Goal: Task Accomplishment & Management: Use online tool/utility

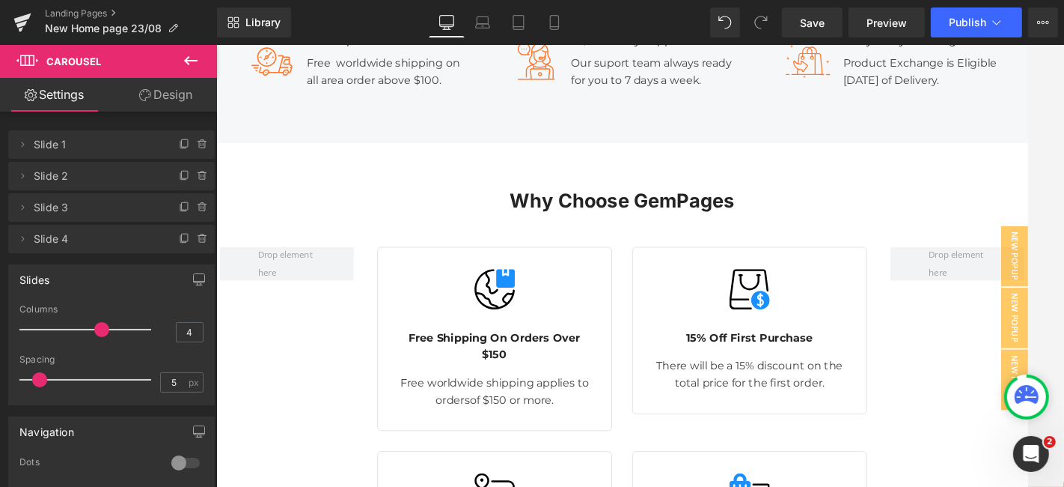
scroll to position [6955, 0]
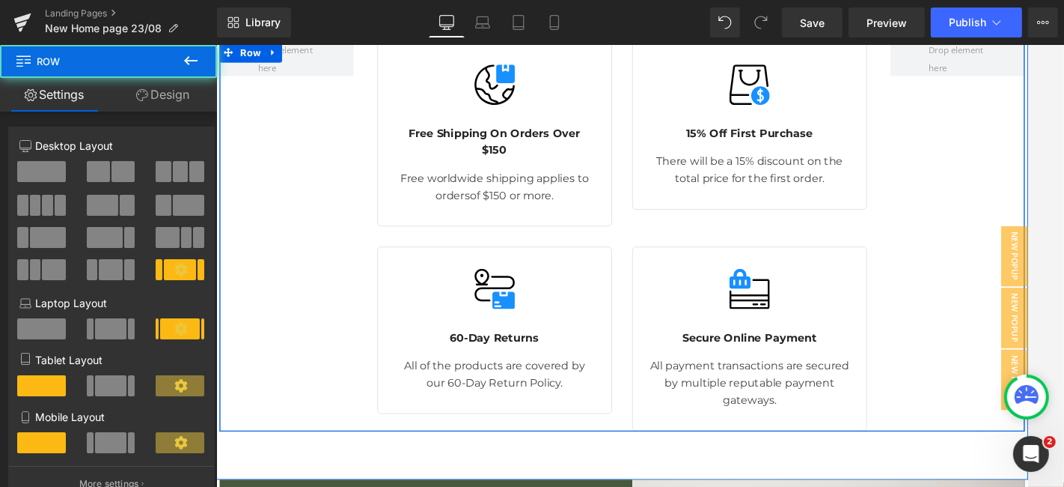
click at [1010, 233] on div "Image Free Shipping On Orders Over $150 Text Block Free worldwide shipping appl…" at bounding box center [668, 271] width 898 height 433
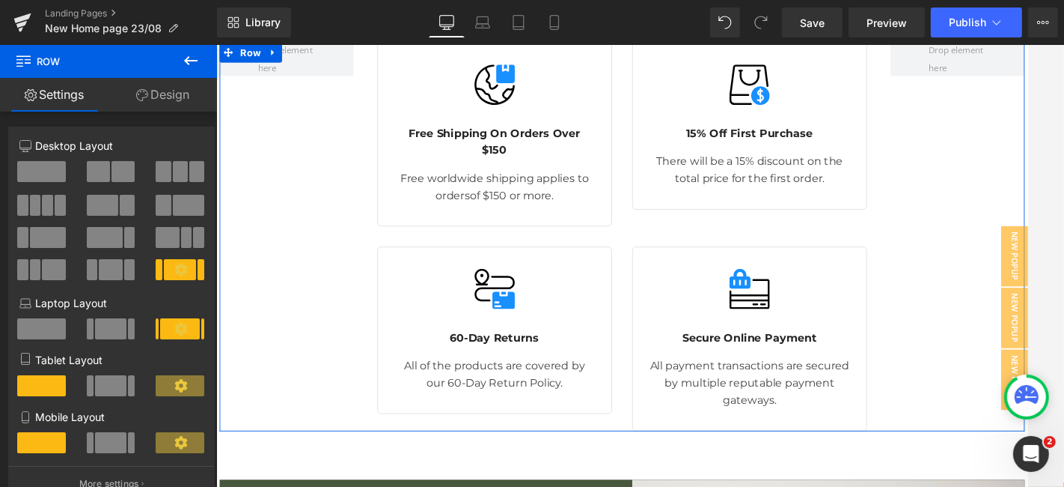
click at [177, 178] on span at bounding box center [180, 171] width 15 height 21
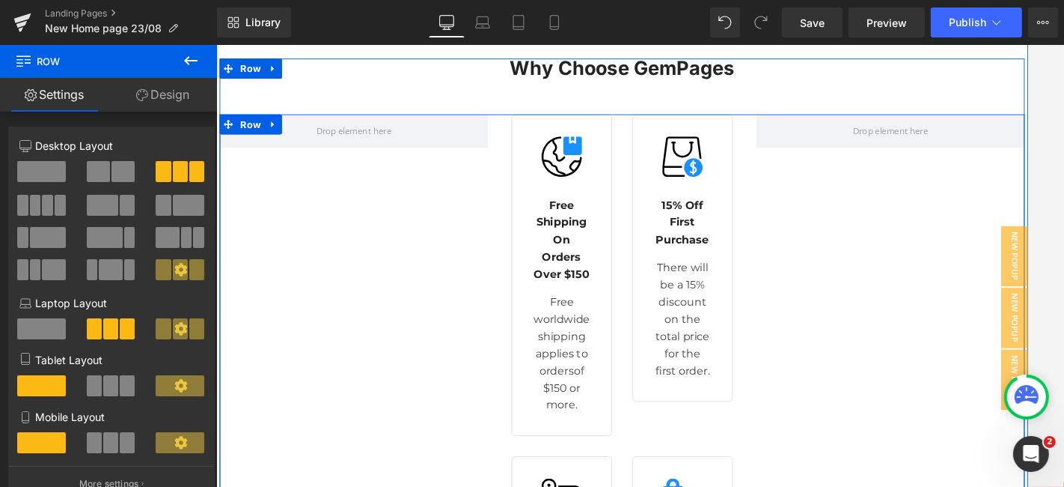
scroll to position [6877, 0]
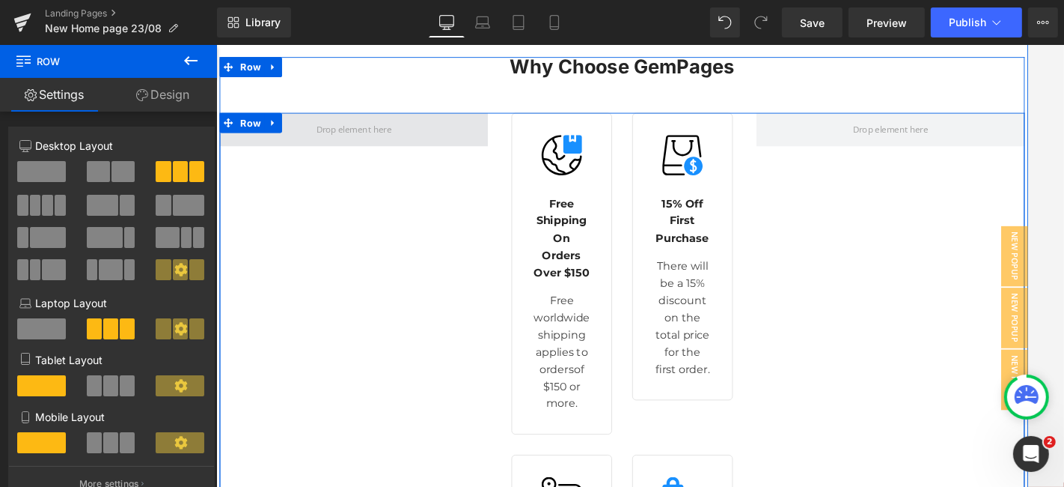
click at [430, 136] on span at bounding box center [368, 152] width 299 height 37
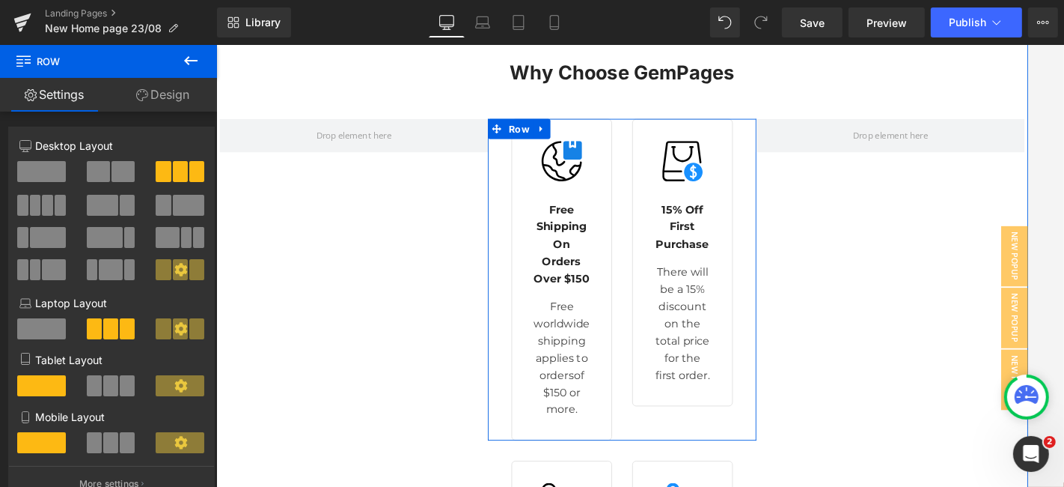
scroll to position [6869, 0]
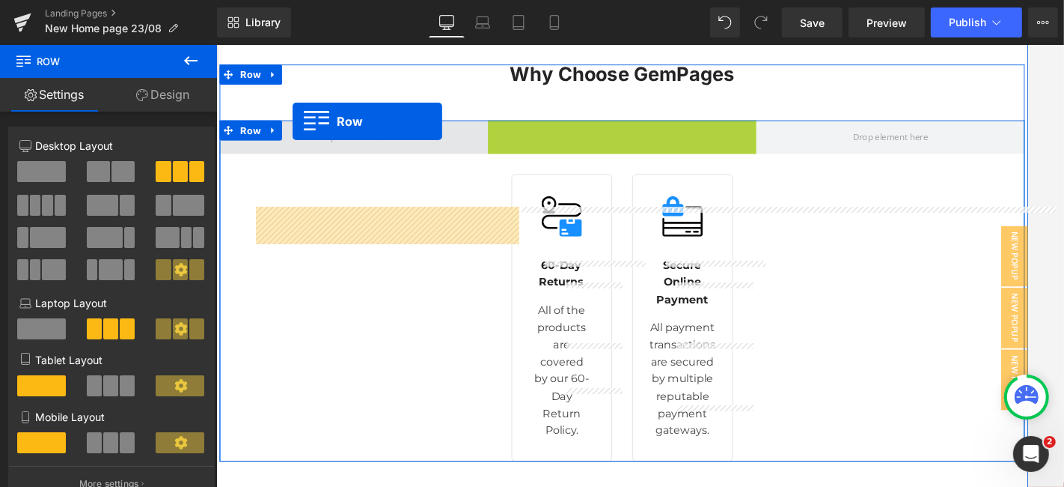
drag, startPoint x: 516, startPoint y: 132, endPoint x: 301, endPoint y: 144, distance: 215.2
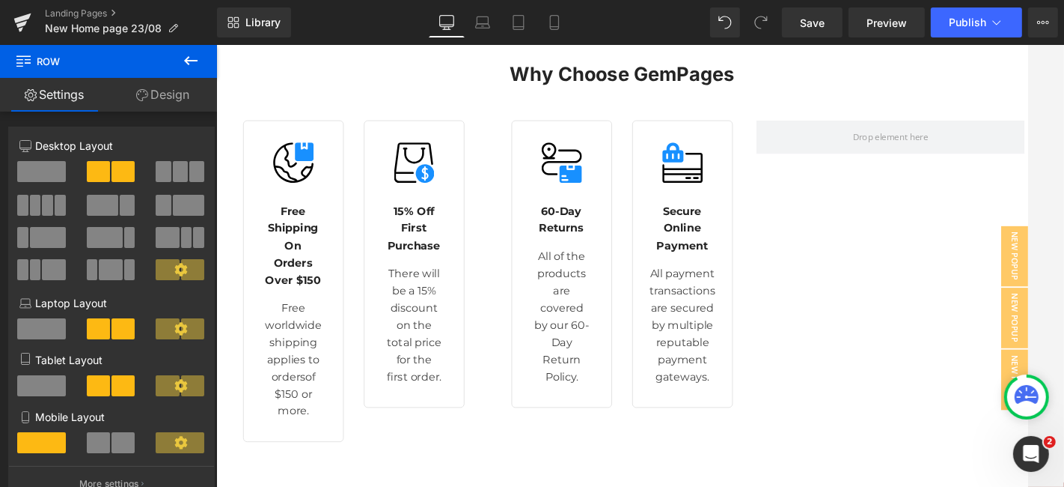
click at [703, 20] on div "Library Desktop Desktop Laptop Tablet Mobile Save Preview Publish Scheduled Vie…" at bounding box center [640, 22] width 847 height 30
click at [749, 30] on span at bounding box center [761, 22] width 30 height 30
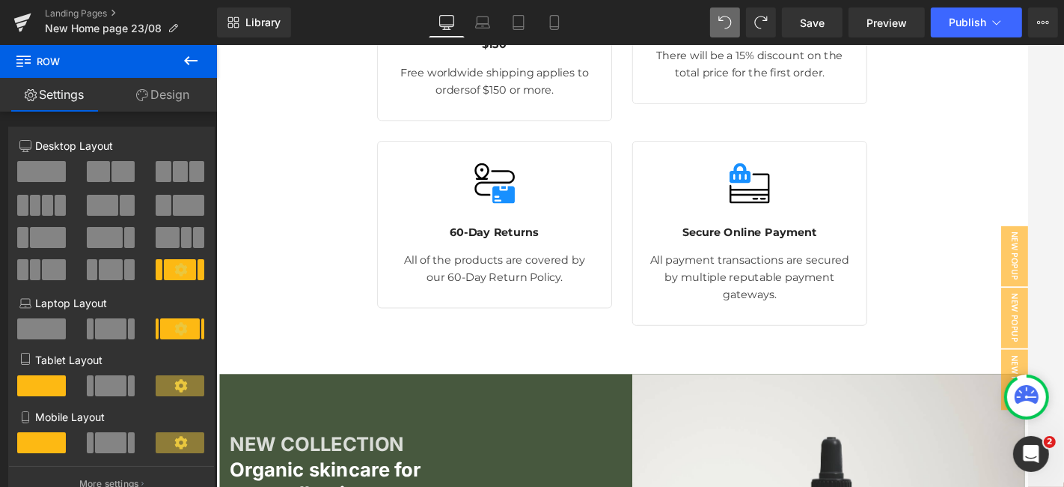
scroll to position [7066, 0]
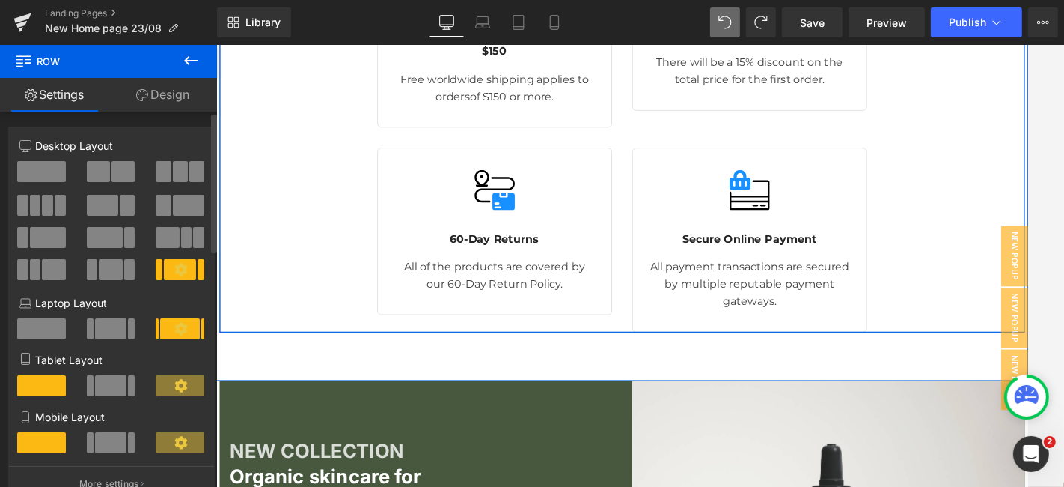
click at [203, 189] on div at bounding box center [181, 177] width 70 height 32
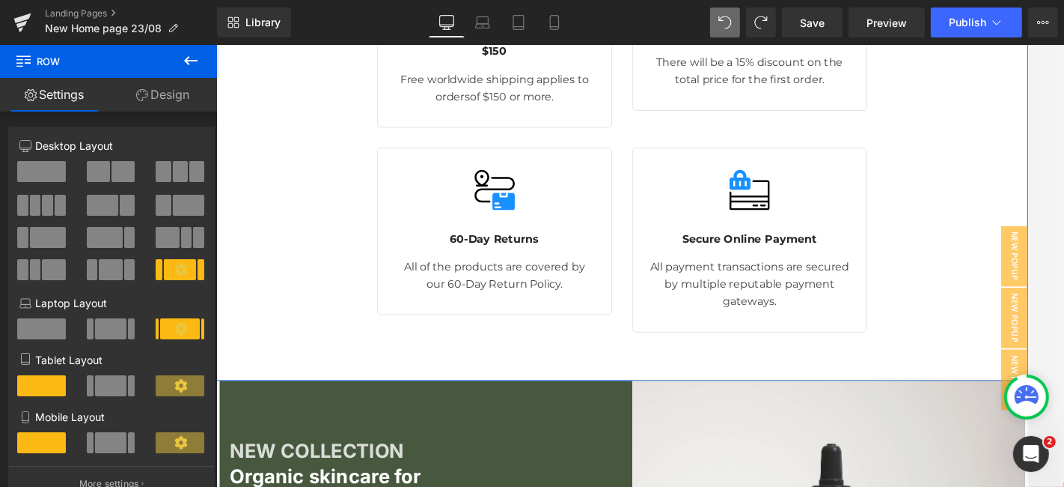
click at [332, 359] on div "Why Choose GemPages Heading Row Image Free Shipping On Orders Over $150 Text Bl…" at bounding box center [669, 130] width 906 height 603
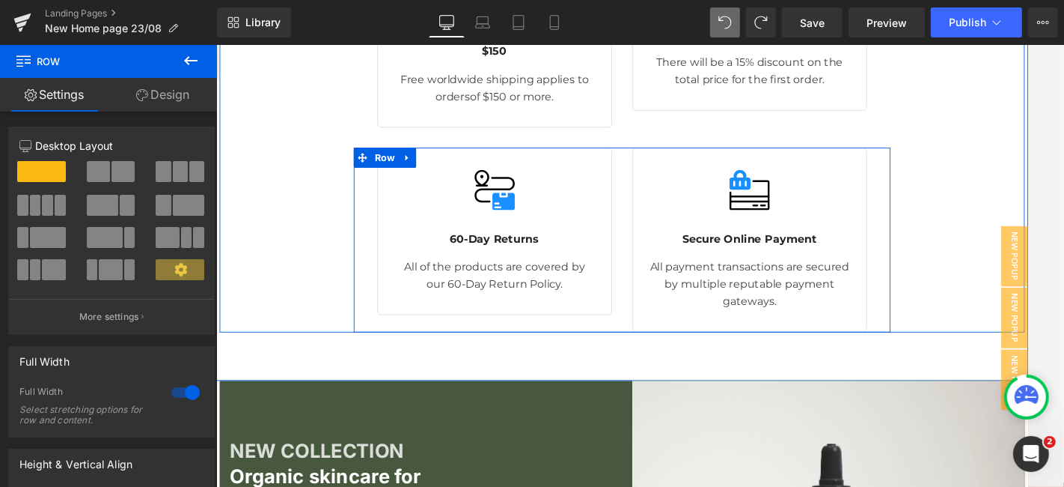
click at [410, 348] on div "Image 60-Day Returns Text Block All of the products are covered by our 60-Day R…" at bounding box center [668, 275] width 599 height 205
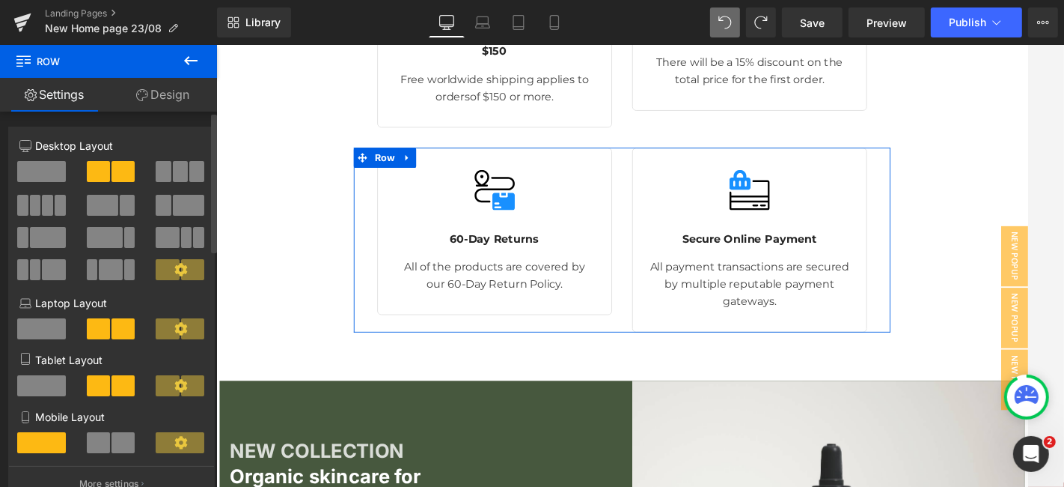
click at [112, 142] on p "Desktop Layout" at bounding box center [111, 146] width 184 height 16
click at [156, 172] on span at bounding box center [163, 171] width 15 height 21
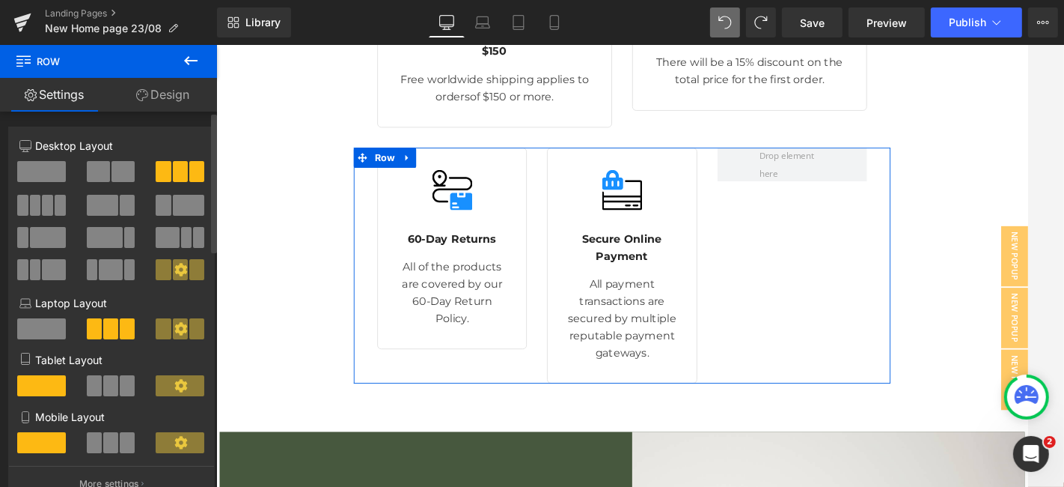
click at [173, 173] on span at bounding box center [180, 171] width 15 height 21
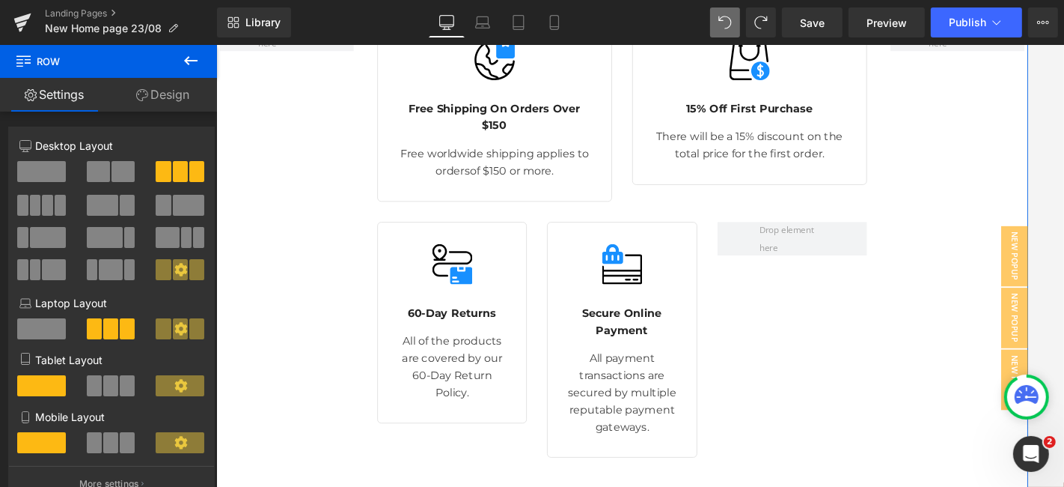
scroll to position [6999, 0]
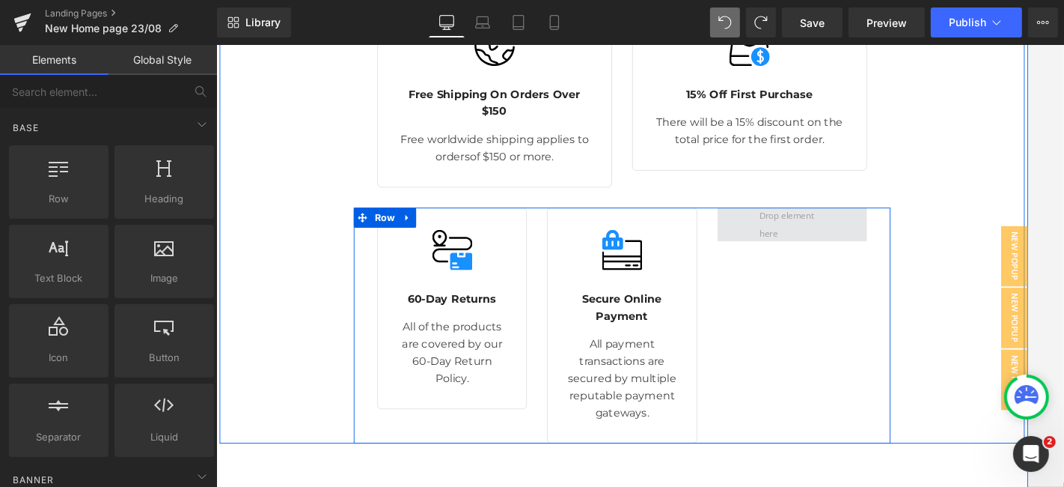
click at [844, 234] on span at bounding box center [858, 258] width 84 height 48
click at [844, 239] on span at bounding box center [858, 258] width 84 height 48
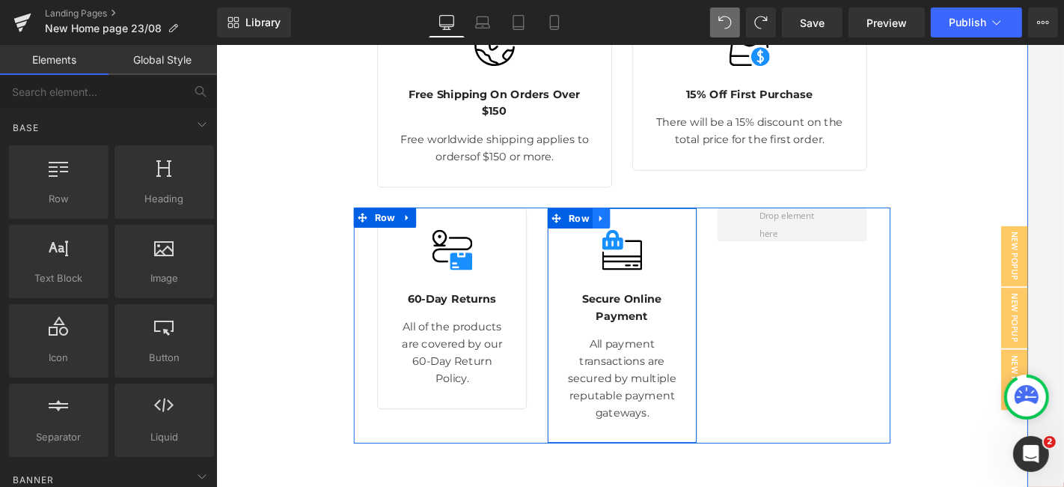
click at [640, 246] on icon at bounding box center [645, 251] width 10 height 11
click at [659, 246] on icon at bounding box center [664, 251] width 10 height 10
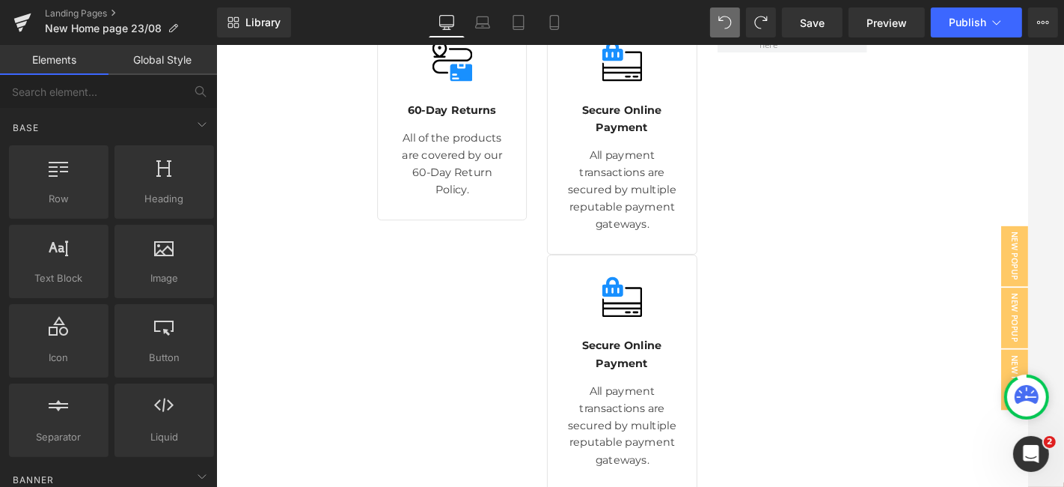
scroll to position [7205, 0]
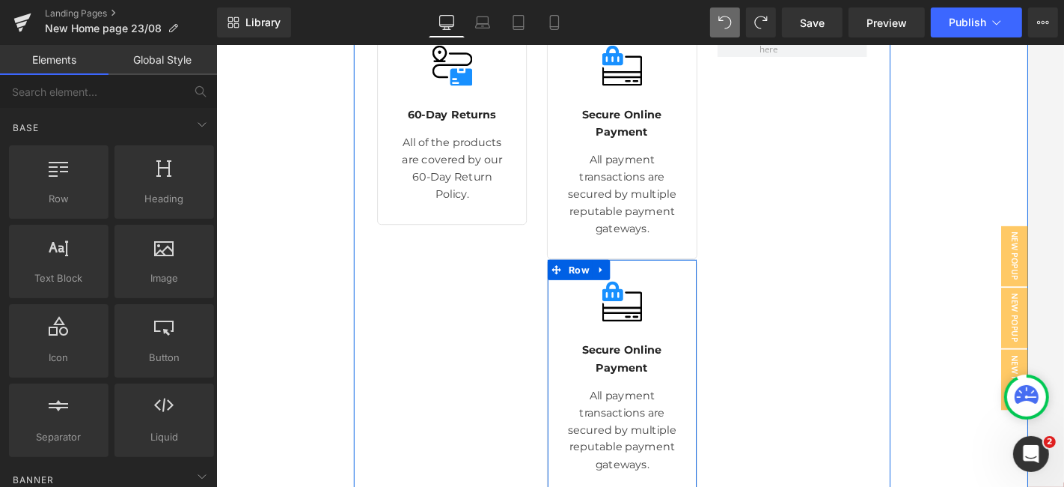
click at [595, 296] on div "Image Secure Online Payment Text Block All payment transactions are secured by …" at bounding box center [668, 427] width 167 height 263
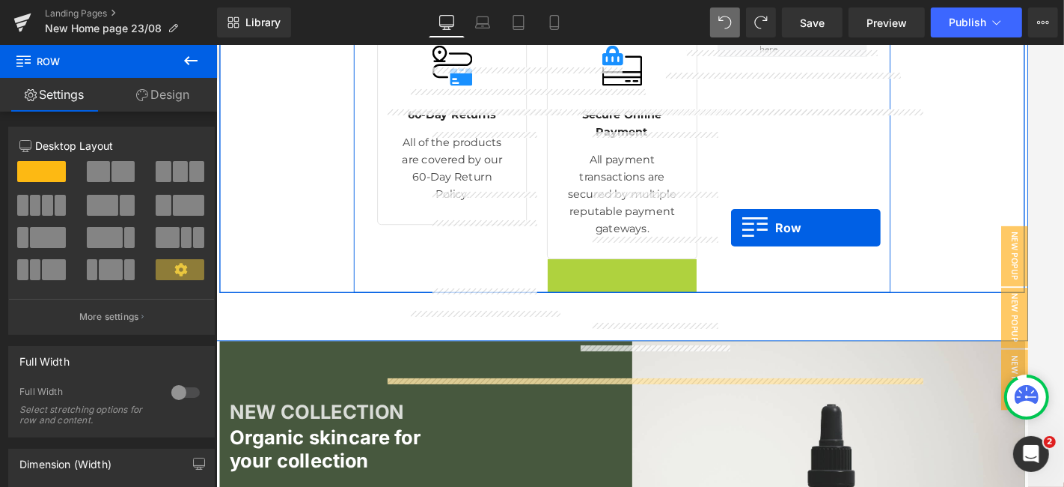
click at [790, 263] on div "Image 60-Day Returns Text Block All of the products are covered by our 60-Day R…" at bounding box center [668, 184] width 599 height 300
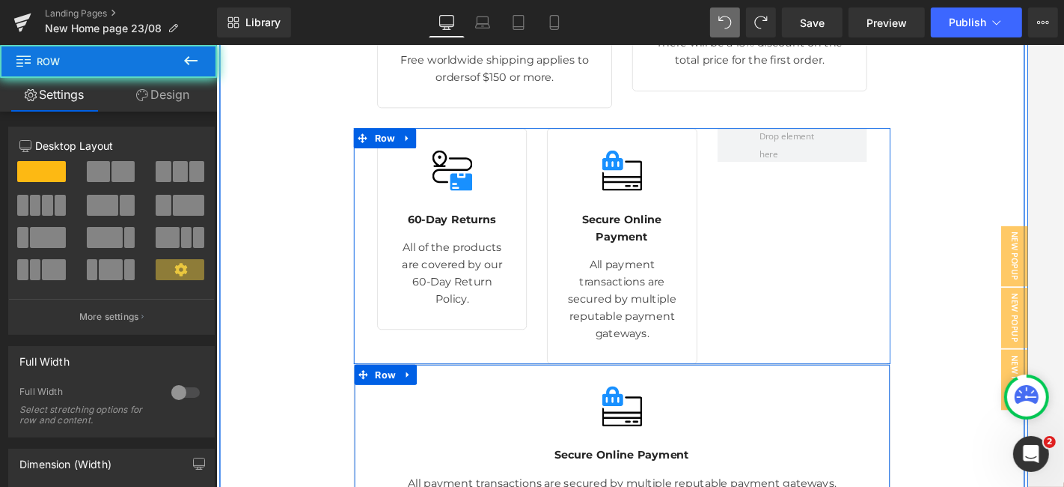
scroll to position [7085, 0]
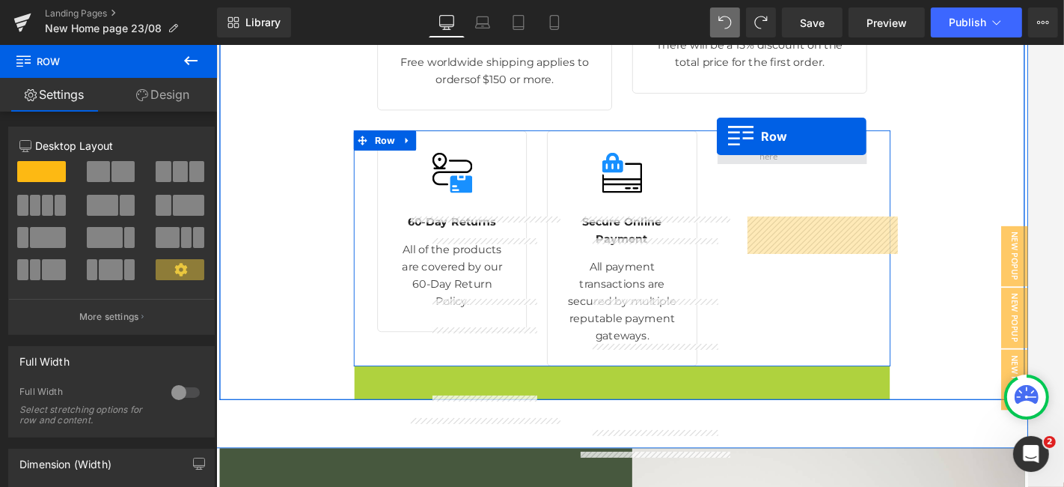
drag, startPoint x: 371, startPoint y: 405, endPoint x: 774, endPoint y: 160, distance: 471.3
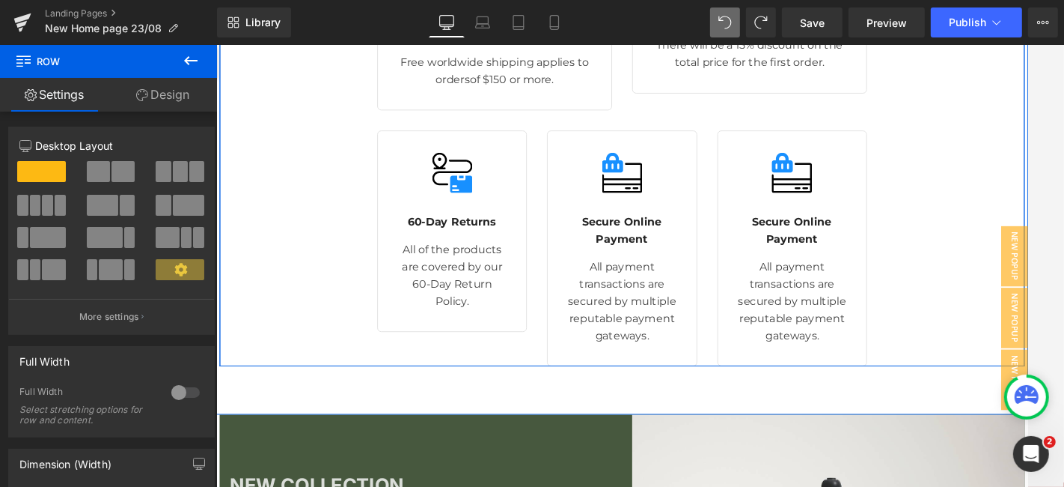
click at [1018, 218] on div "Image Free Shipping On Orders Over $150 Text Block Free worldwide shipping appl…" at bounding box center [668, 171] width 898 height 491
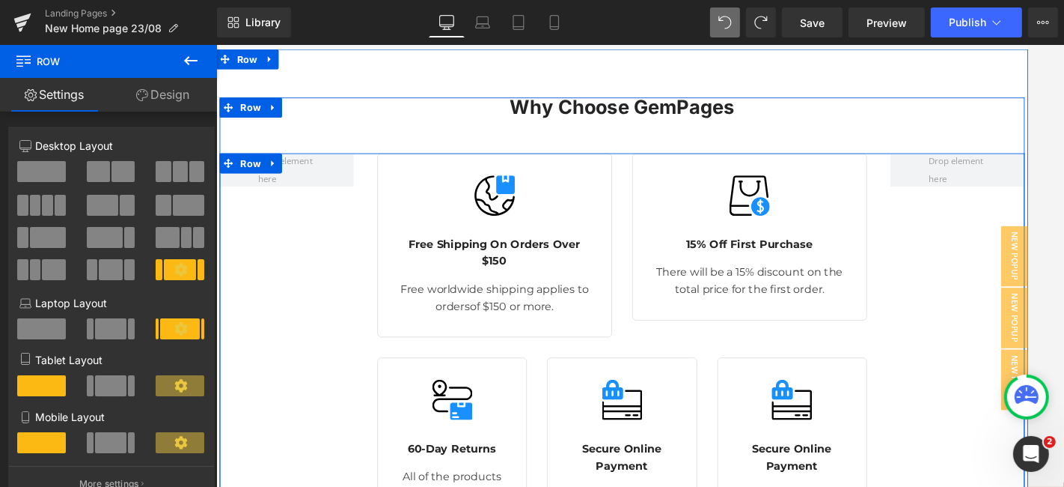
scroll to position [6830, 0]
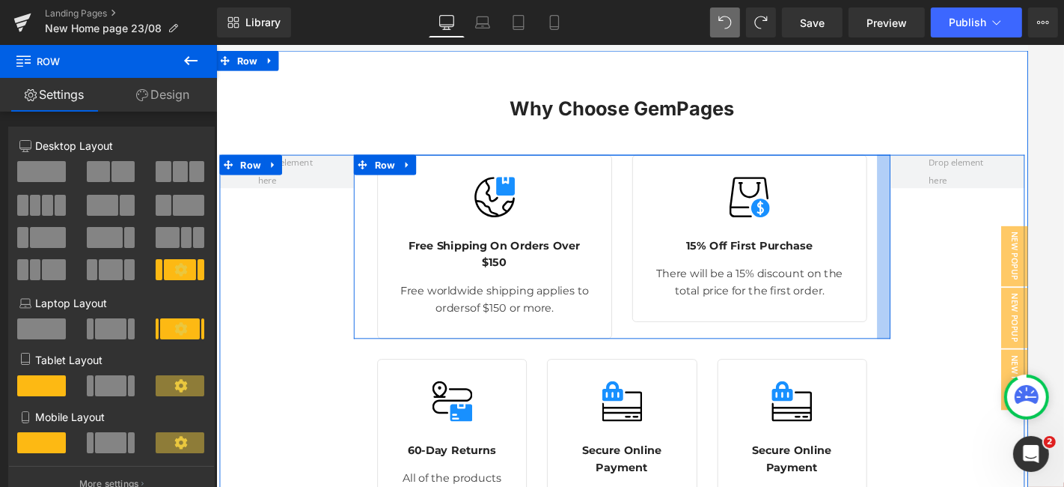
click at [959, 326] on div at bounding box center [960, 282] width 15 height 205
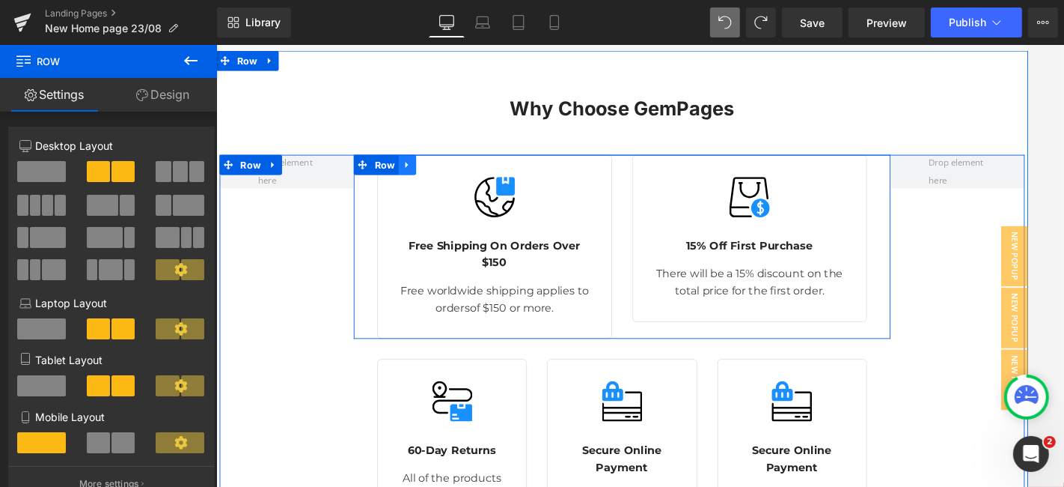
click at [424, 186] on icon at bounding box center [429, 191] width 10 height 11
click at [466, 180] on link at bounding box center [467, 191] width 19 height 22
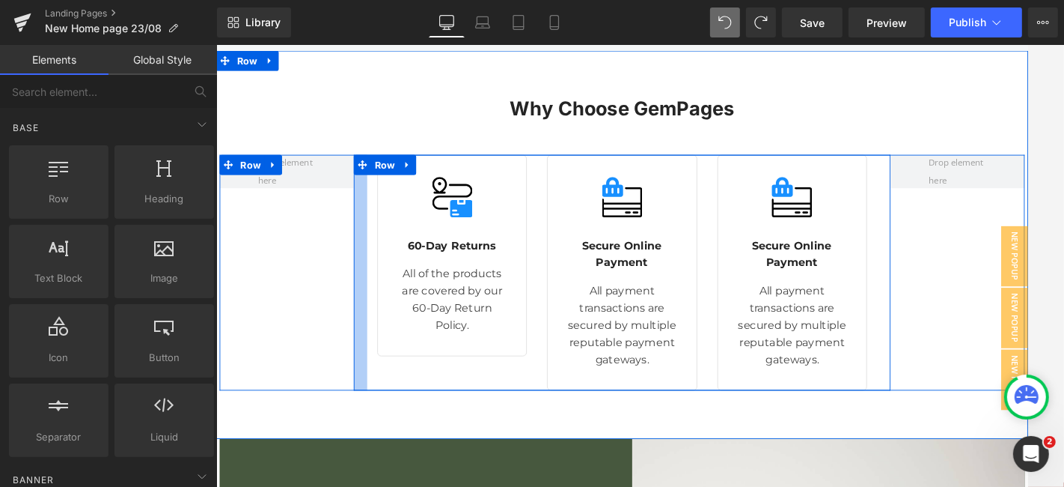
click at [375, 281] on div at bounding box center [376, 311] width 15 height 263
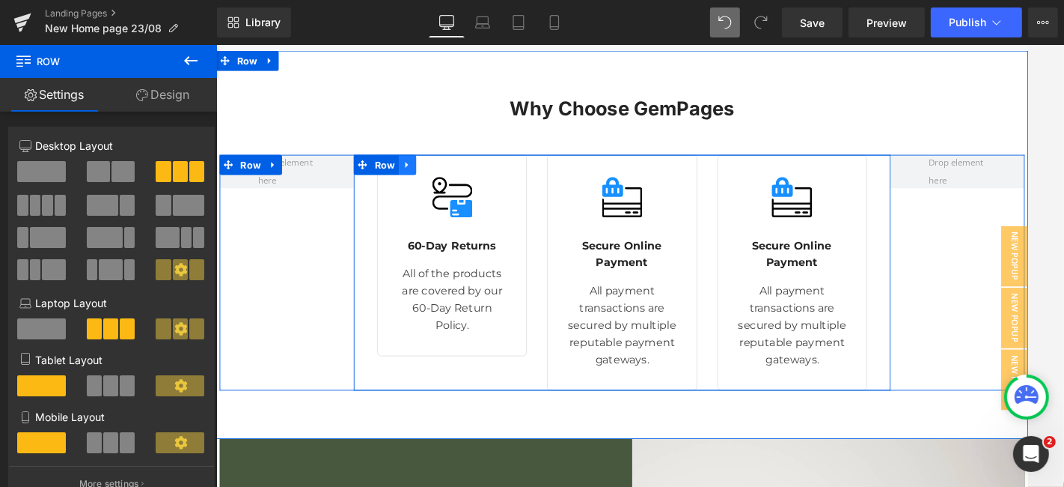
click at [424, 186] on icon at bounding box center [429, 191] width 10 height 11
click at [446, 180] on link at bounding box center [448, 191] width 19 height 22
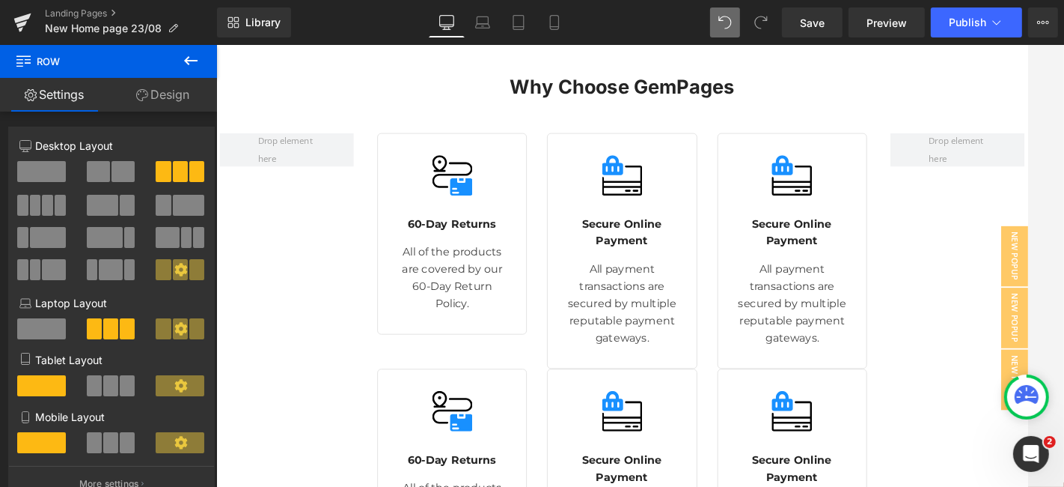
scroll to position [6849, 0]
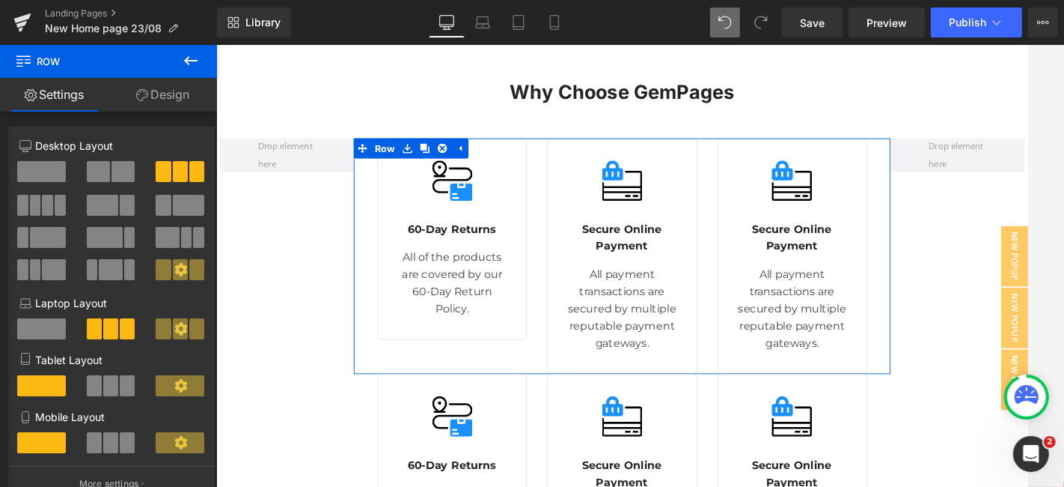
click at [154, 85] on link "Design" at bounding box center [163, 95] width 109 height 34
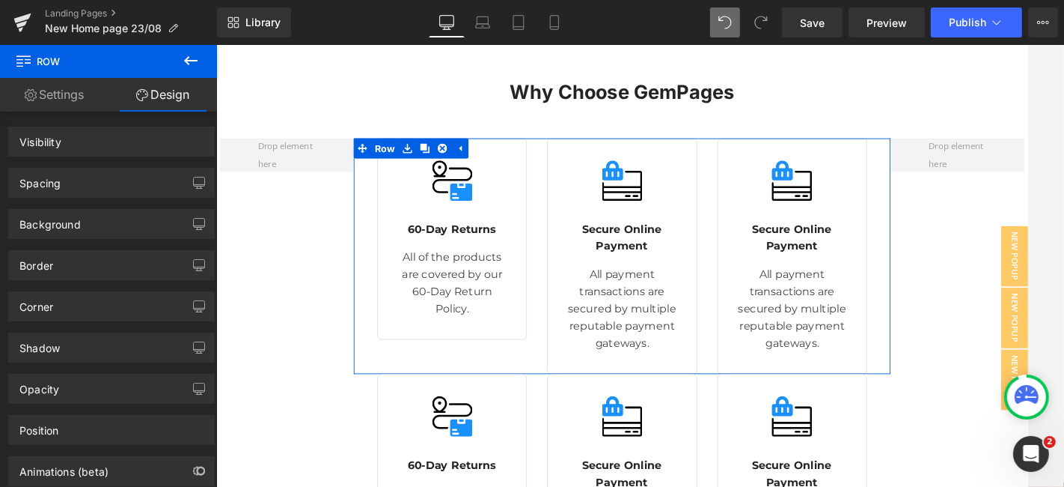
click at [196, 65] on icon at bounding box center [191, 61] width 18 height 18
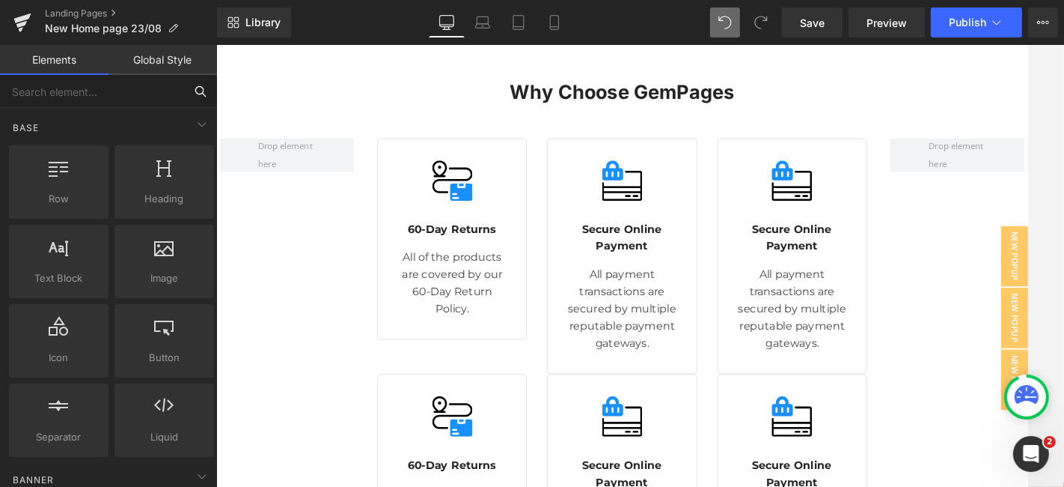
click at [85, 101] on input "text" at bounding box center [92, 91] width 184 height 33
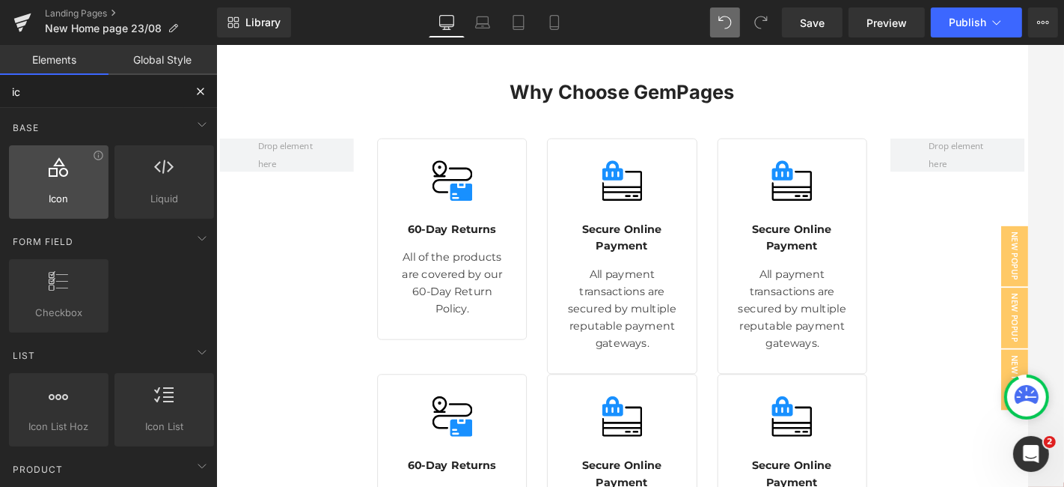
click at [39, 191] on span "Icon" at bounding box center [58, 199] width 91 height 16
click at [70, 179] on div at bounding box center [58, 174] width 91 height 34
click at [72, 174] on div at bounding box center [58, 174] width 91 height 34
drag, startPoint x: 59, startPoint y: 183, endPoint x: 121, endPoint y: 218, distance: 71.0
click at [121, 218] on div "Row rows, columns, layouts, div Heading headings, titles, h1,h2,h3,h4,h5,h6 Tex…" at bounding box center [111, 181] width 211 height 79
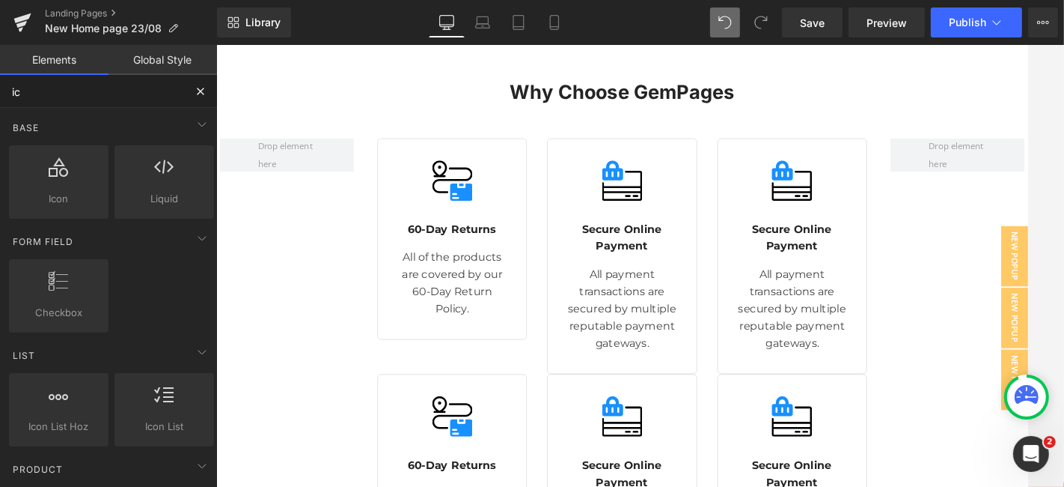
drag, startPoint x: 61, startPoint y: 189, endPoint x: 109, endPoint y: 216, distance: 54.7
click at [109, 216] on div "Row rows, columns, layouts, div Heading headings, titles, h1,h2,h3,h4,h5,h6 Tex…" at bounding box center [111, 181] width 211 height 79
click at [73, 186] on div at bounding box center [58, 174] width 91 height 34
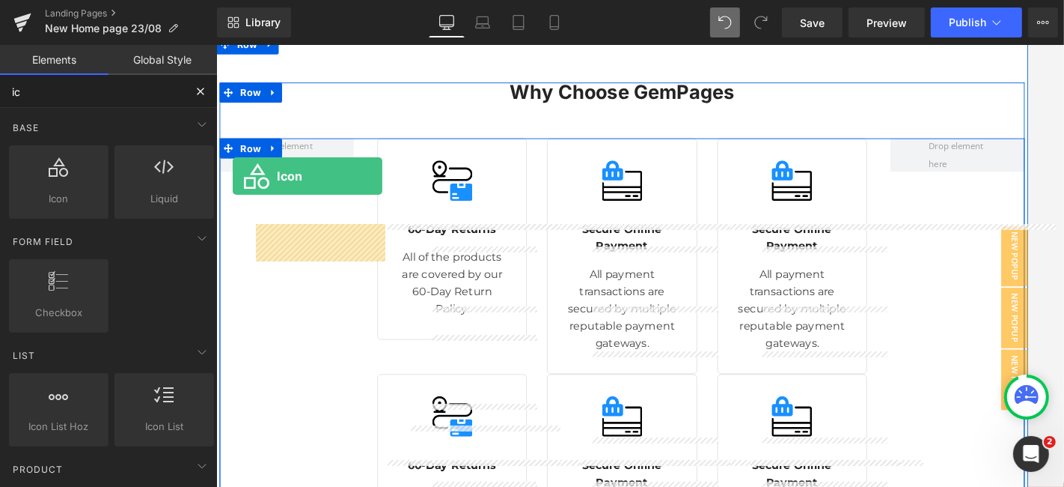
drag, startPoint x: 289, startPoint y: 125, endPoint x: 234, endPoint y: 204, distance: 96.8
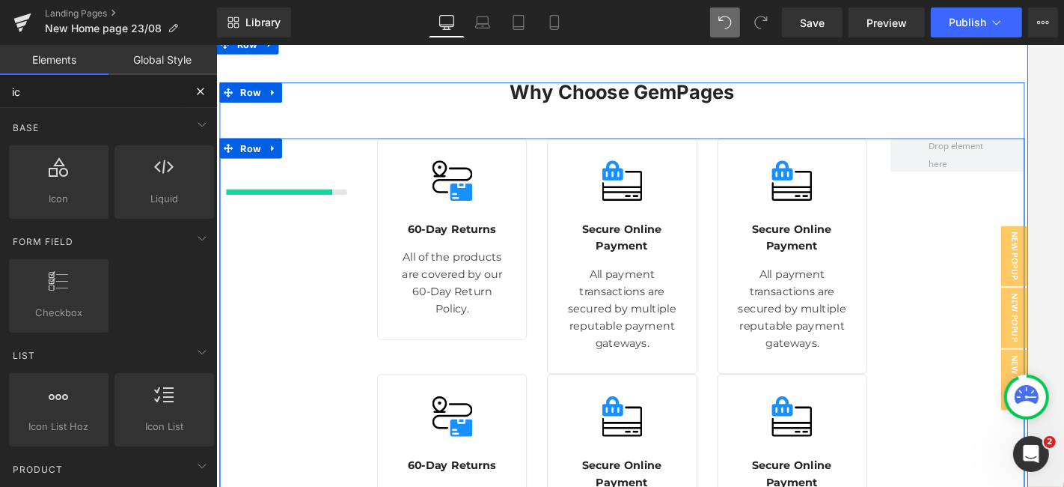
type input "ic"
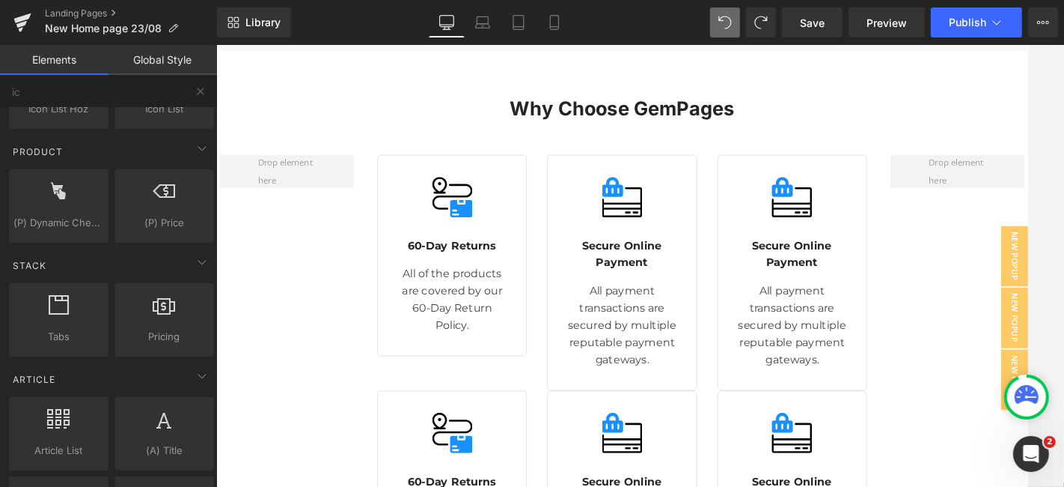
scroll to position [0, 0]
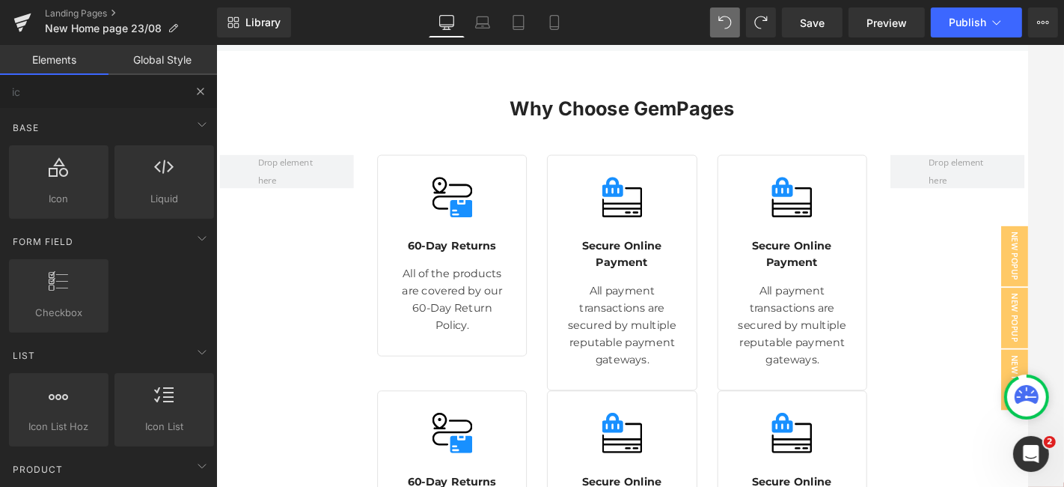
click at [201, 83] on button at bounding box center [200, 91] width 33 height 33
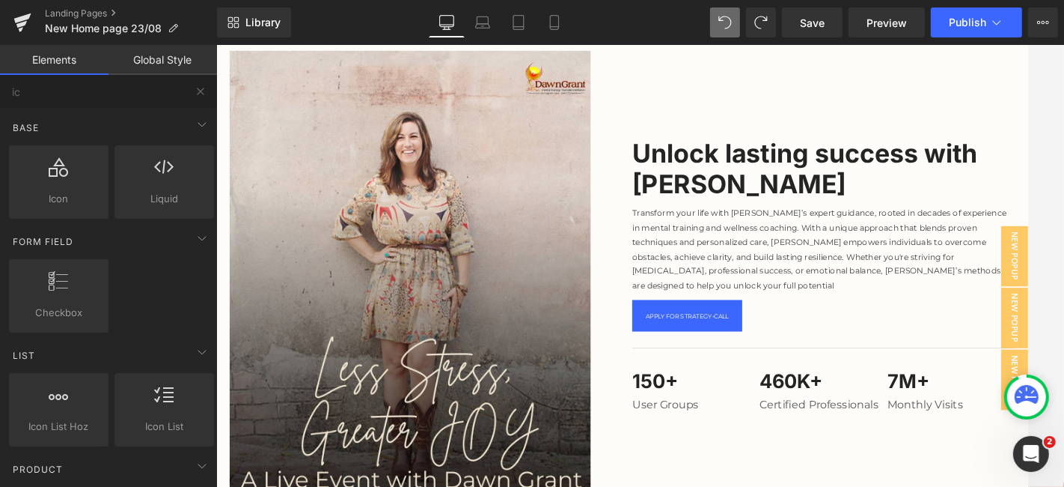
scroll to position [751, 0]
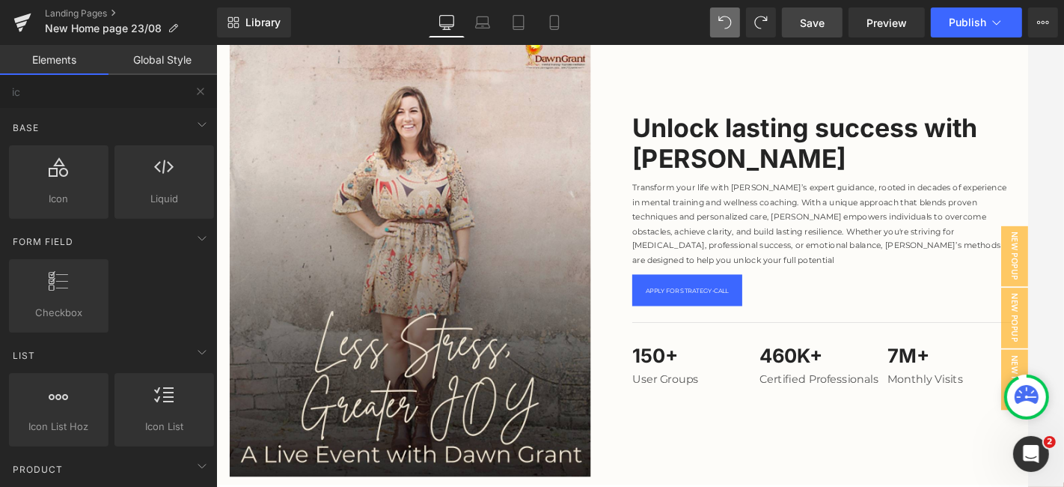
click at [808, 9] on link "Save" at bounding box center [812, 22] width 61 height 30
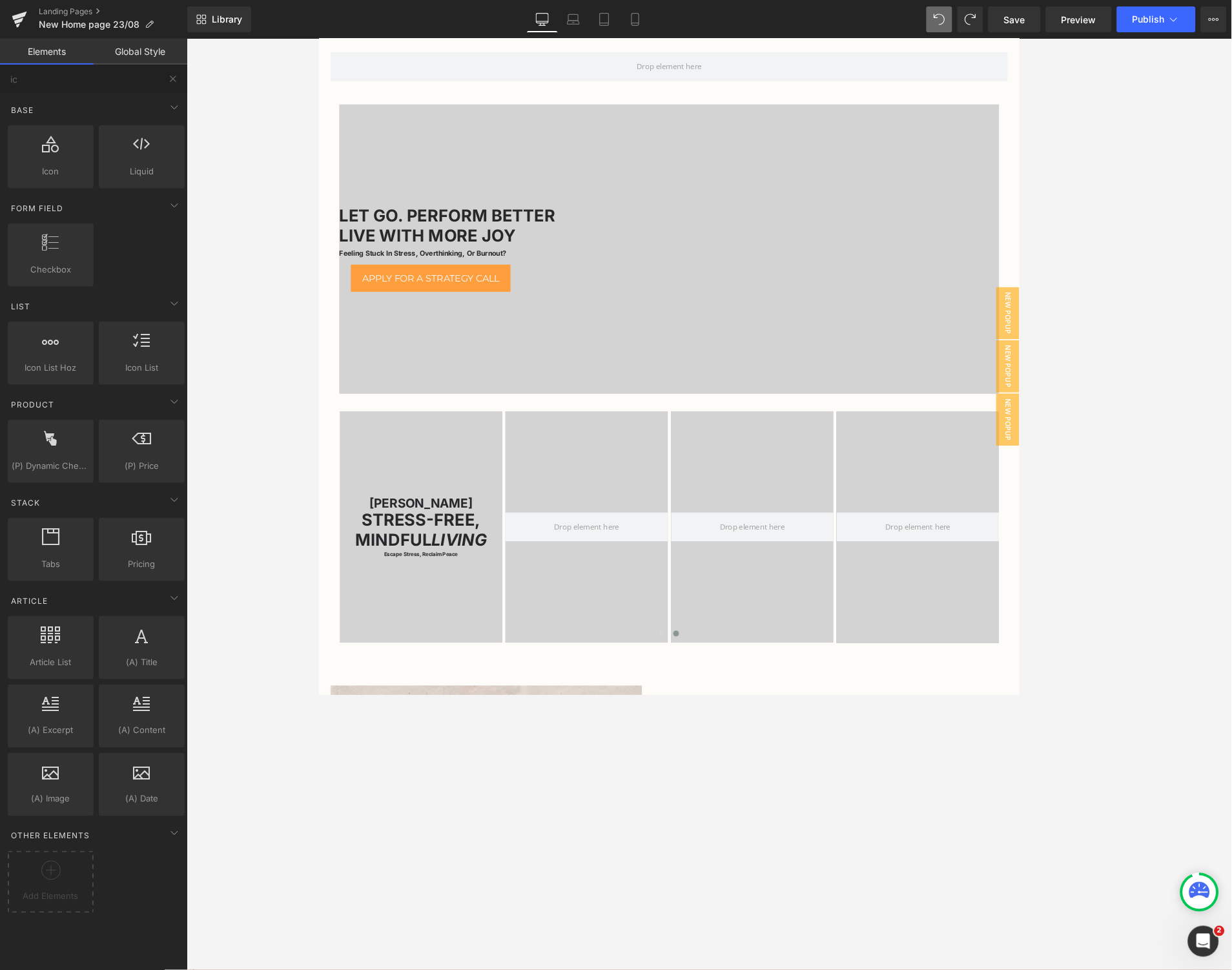
scroll to position [0, 0]
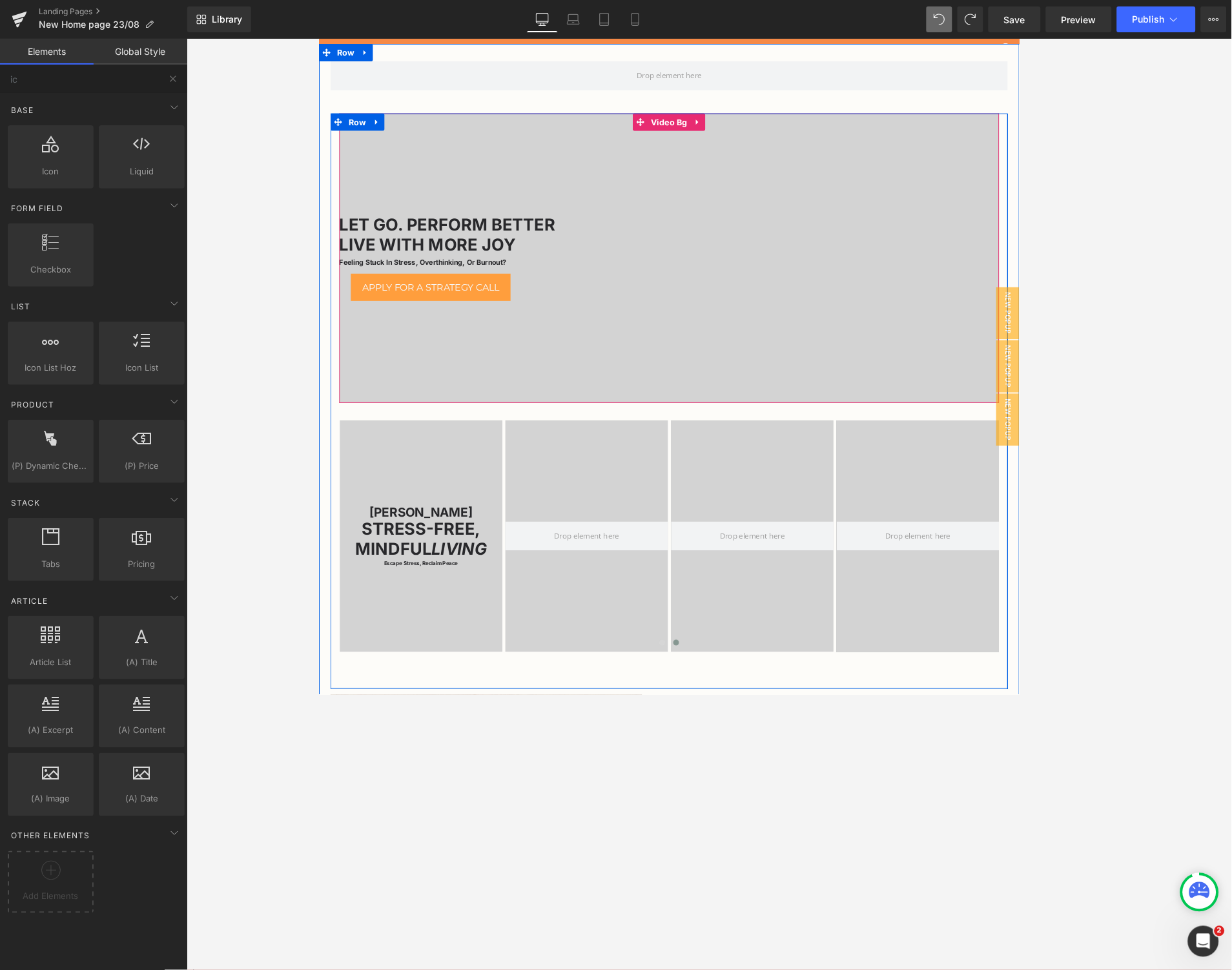
click at [902, 198] on div at bounding box center [708, 283] width 736 height 323
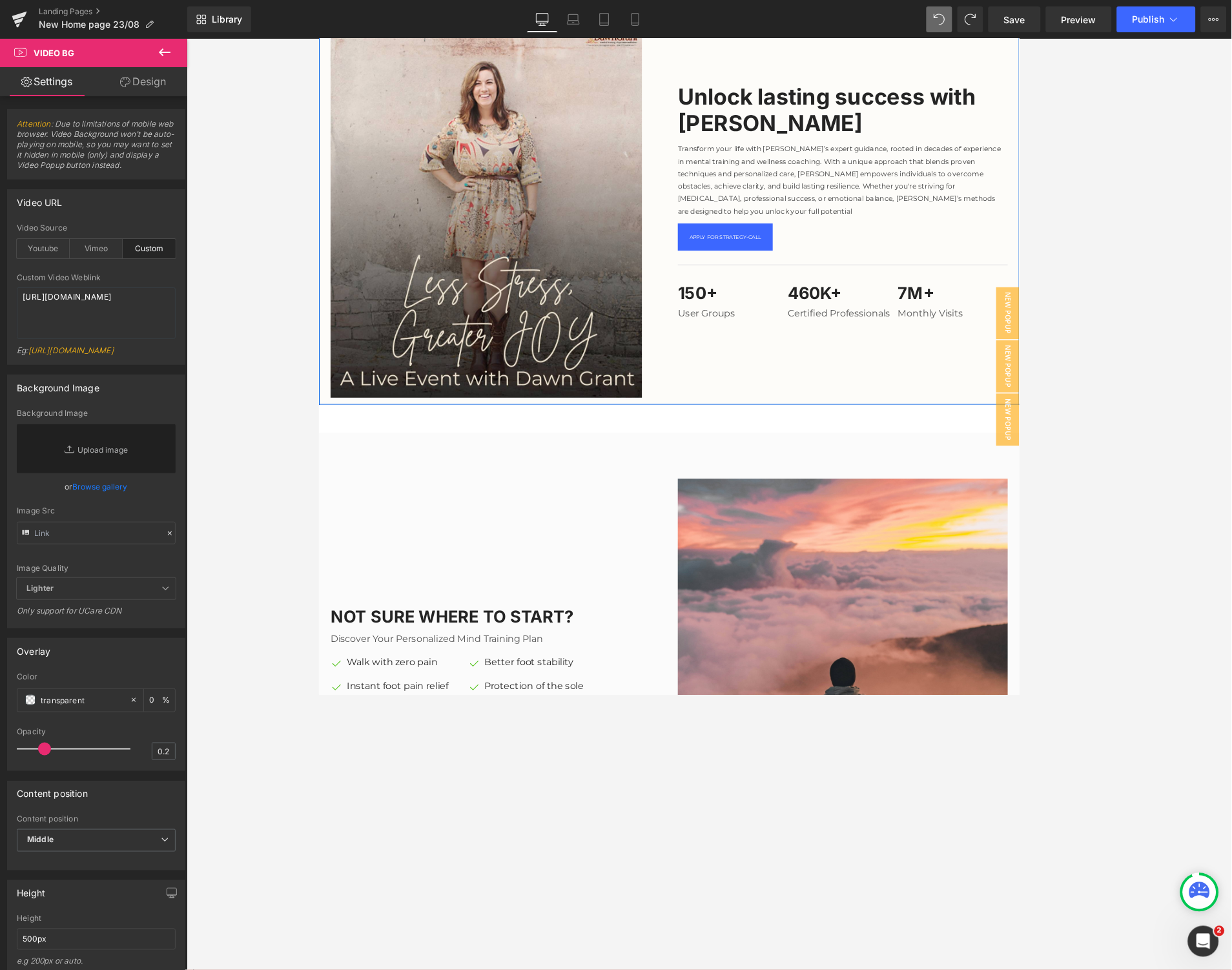
scroll to position [574, 0]
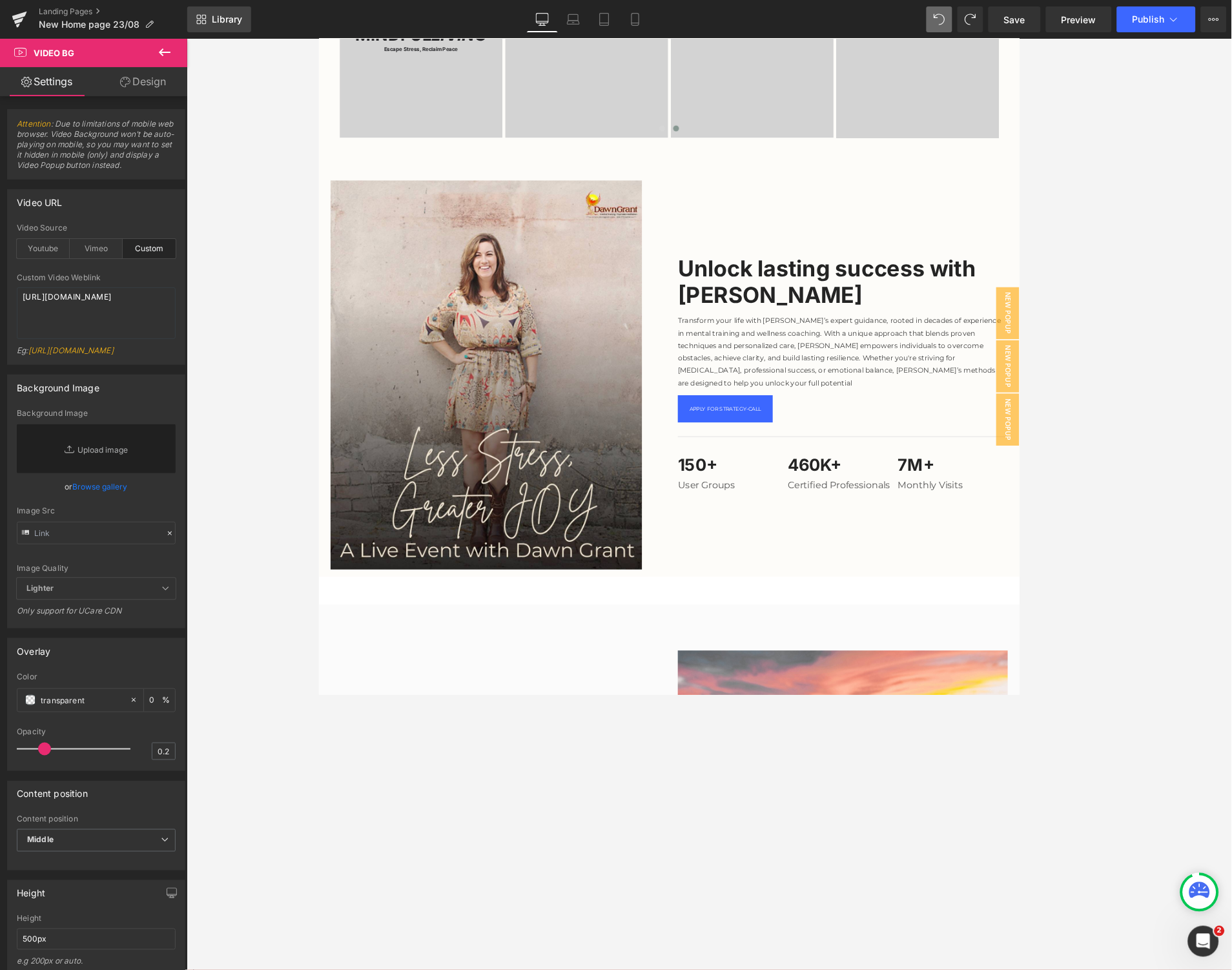
click at [198, 22] on icon at bounding box center [202, 19] width 10 height 10
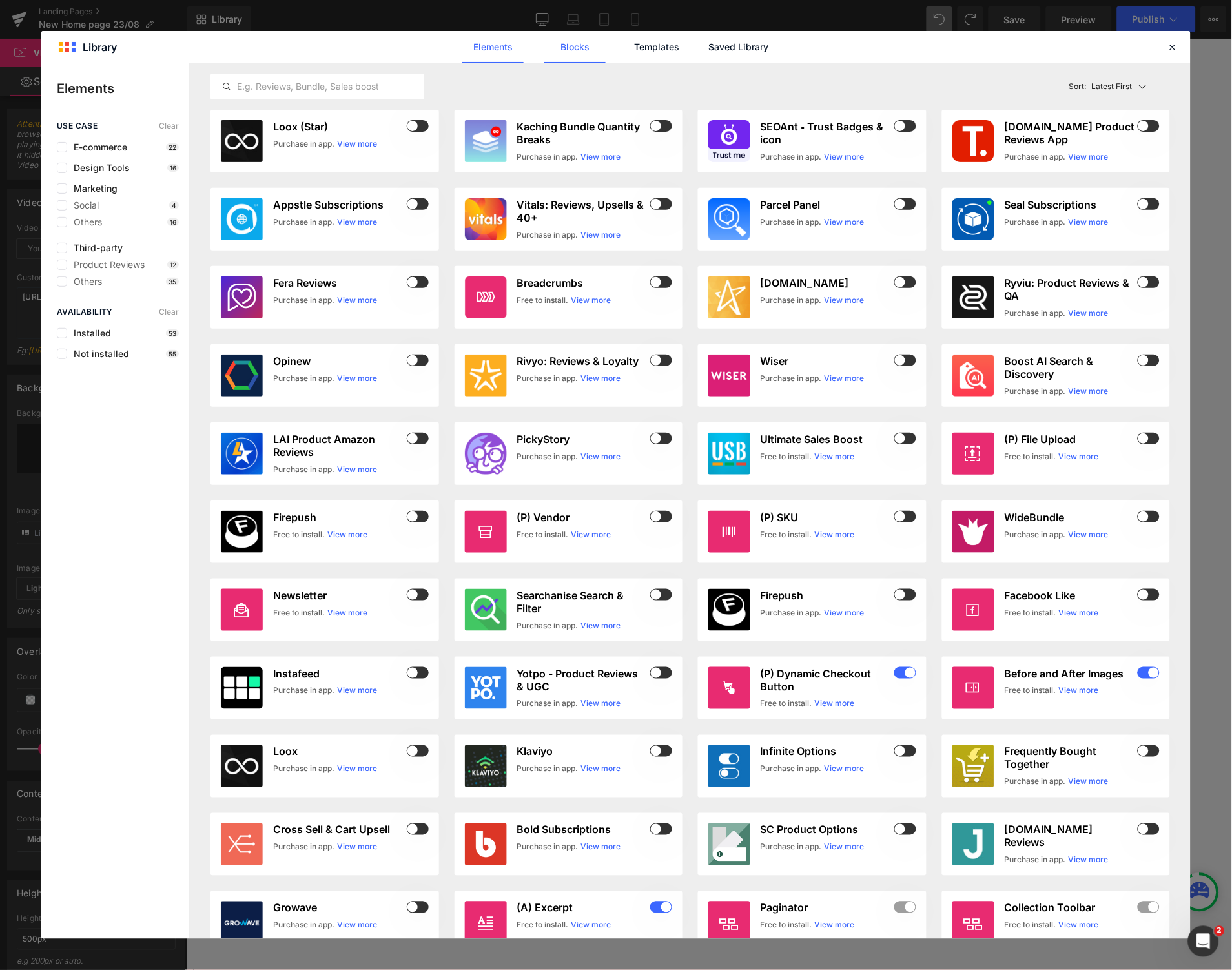
click at [578, 50] on link "Blocks" at bounding box center [575, 47] width 61 height 32
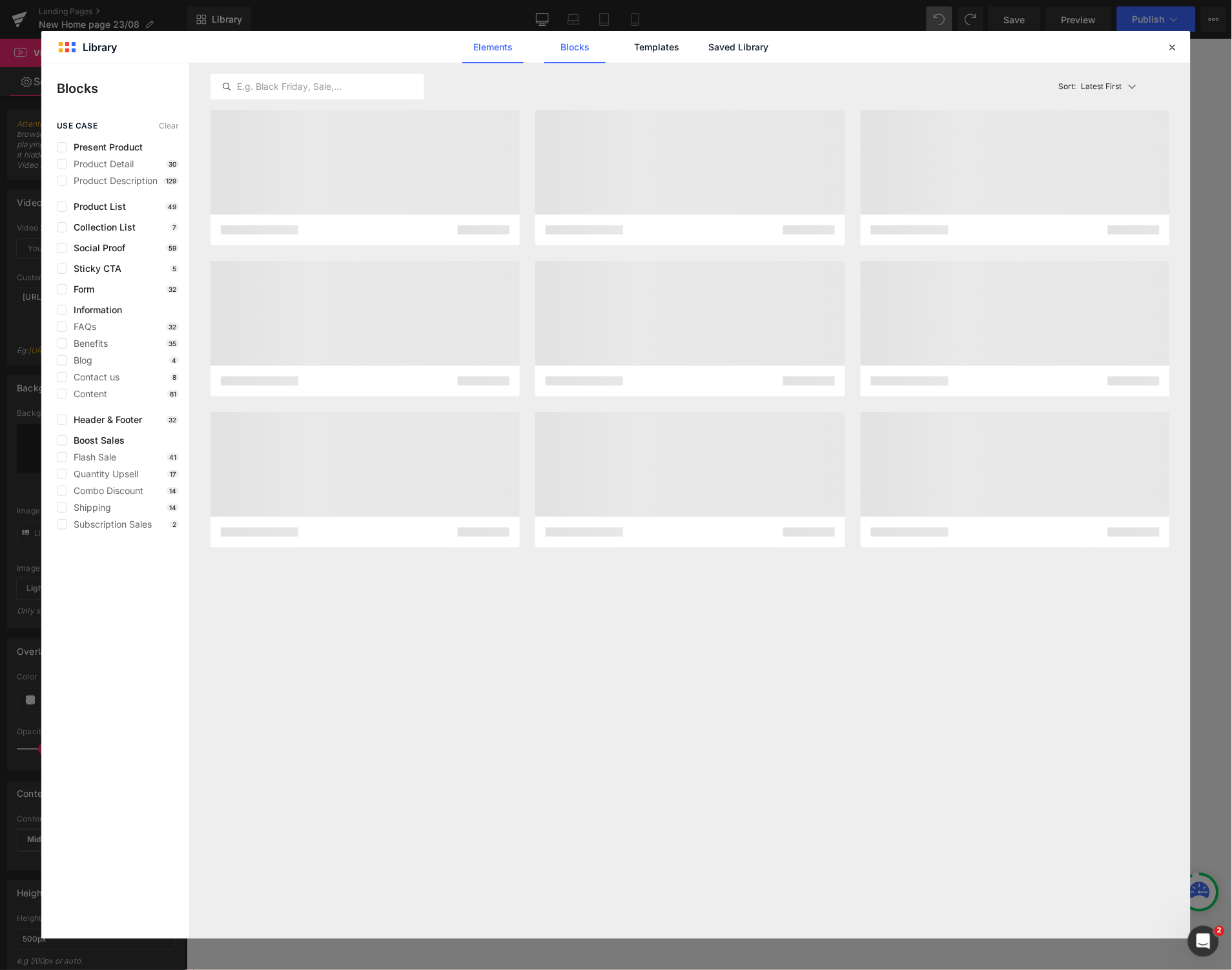
click at [498, 55] on link "Elements" at bounding box center [493, 47] width 61 height 32
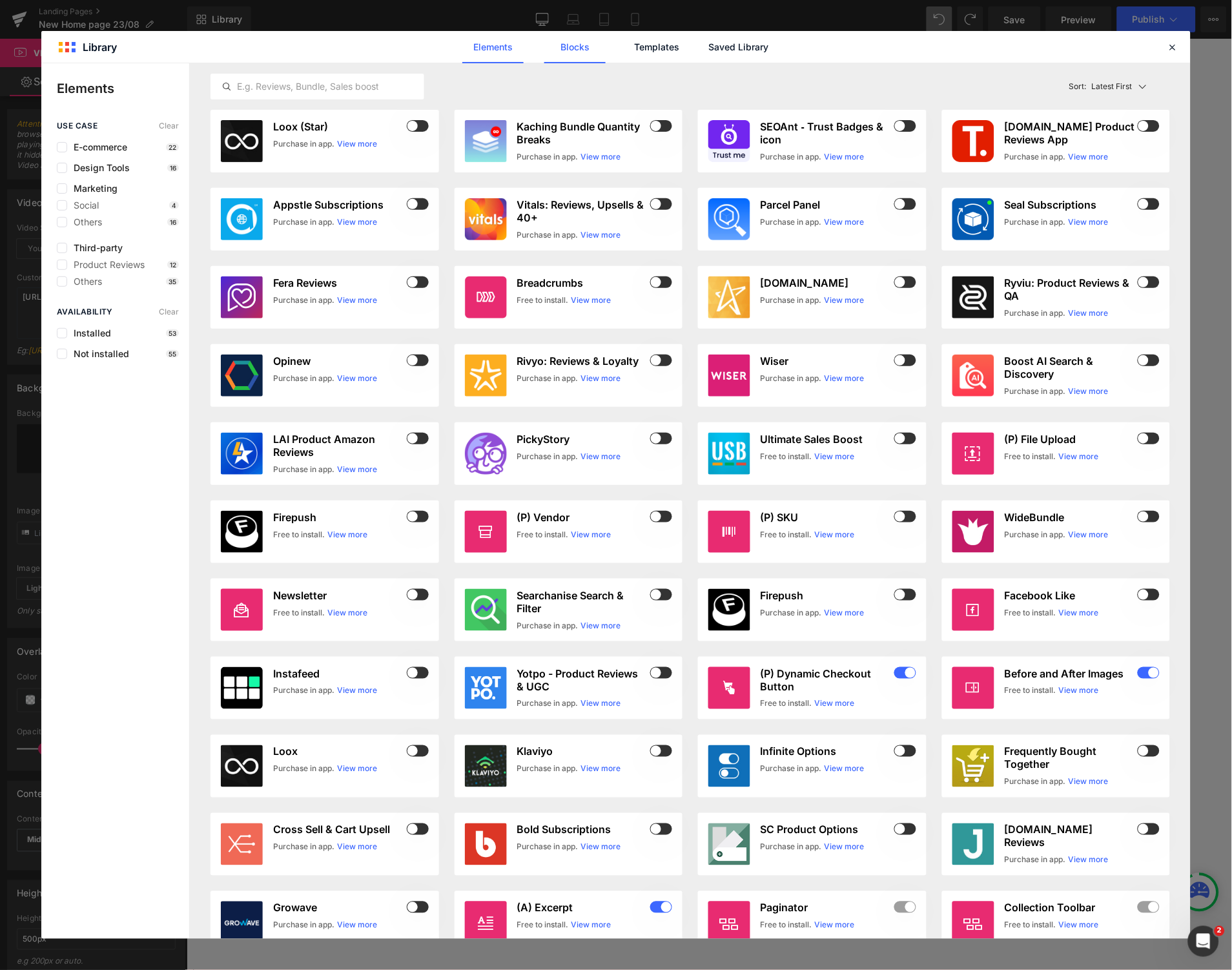
click at [577, 47] on link "Blocks" at bounding box center [575, 47] width 61 height 32
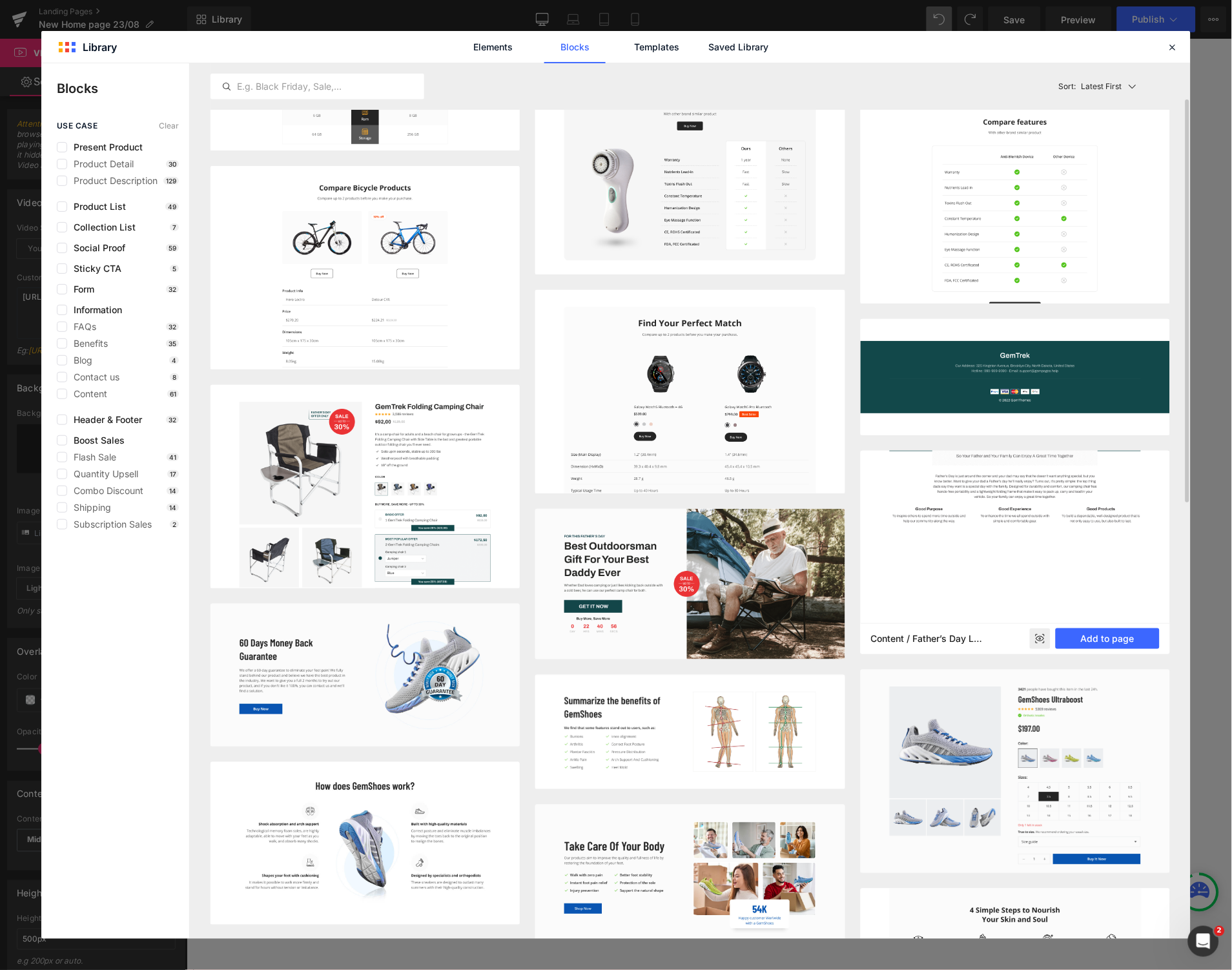
scroll to position [287, 0]
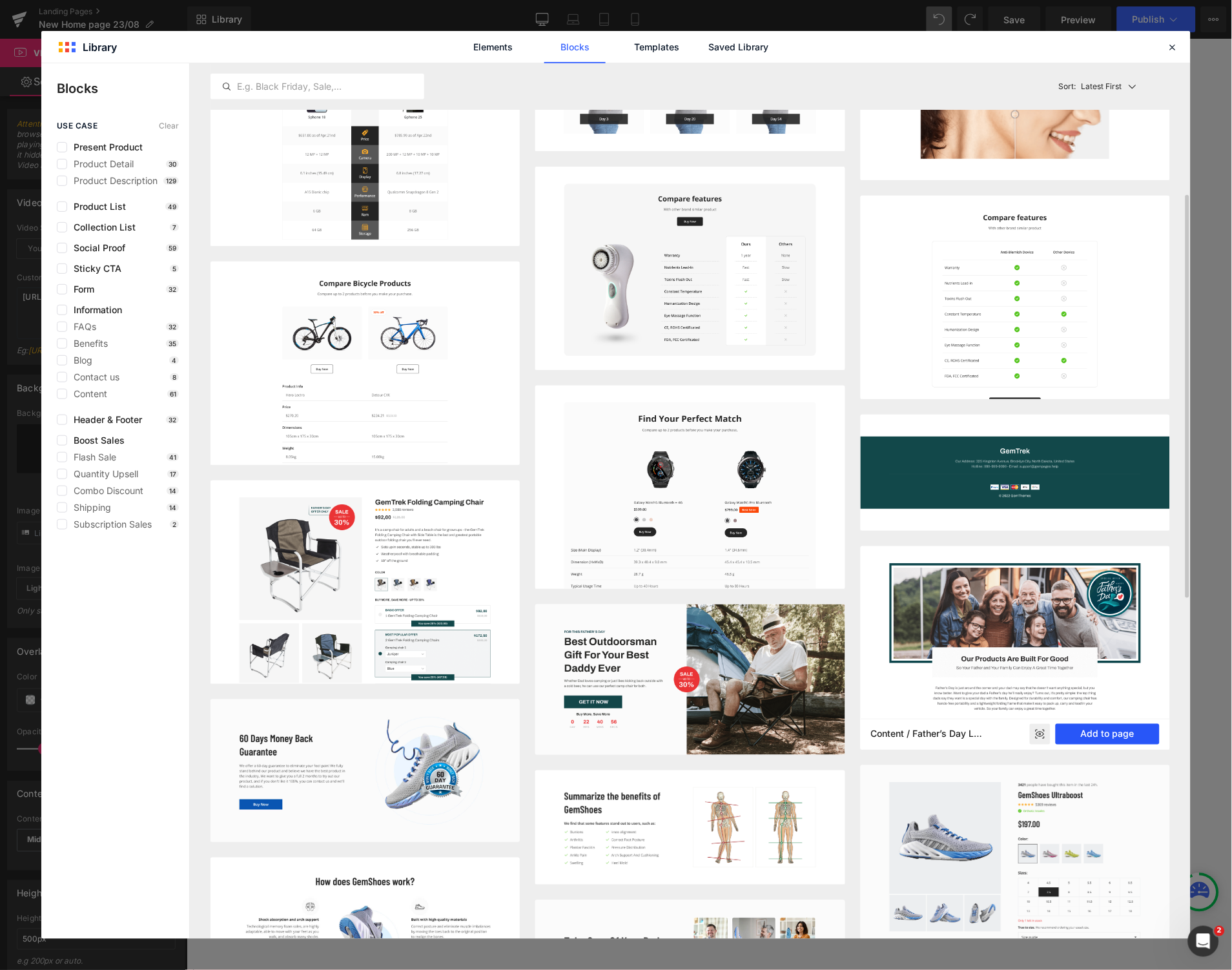
click at [918, 419] on button "Add to page" at bounding box center [1108, 734] width 104 height 21
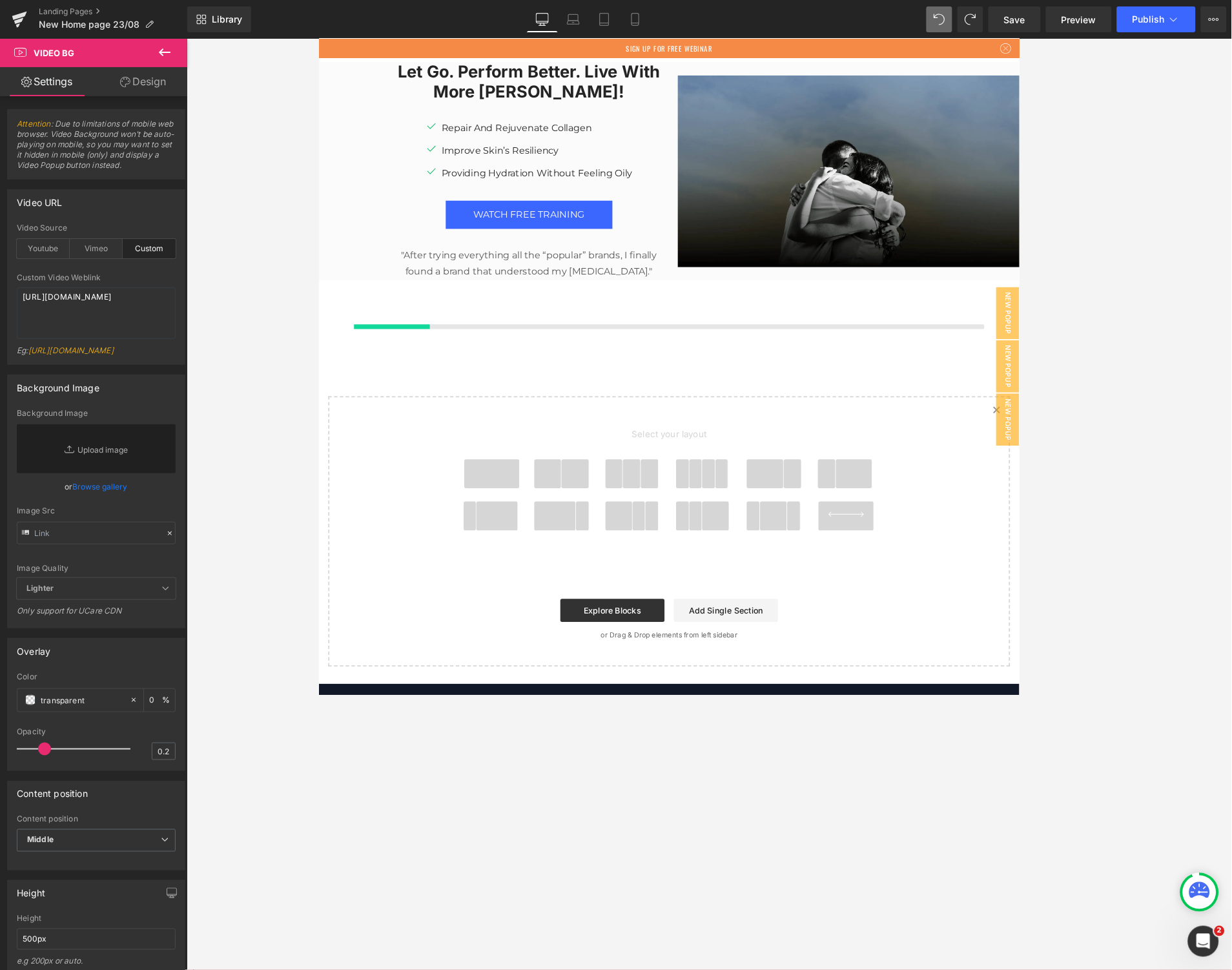
scroll to position [8316, 0]
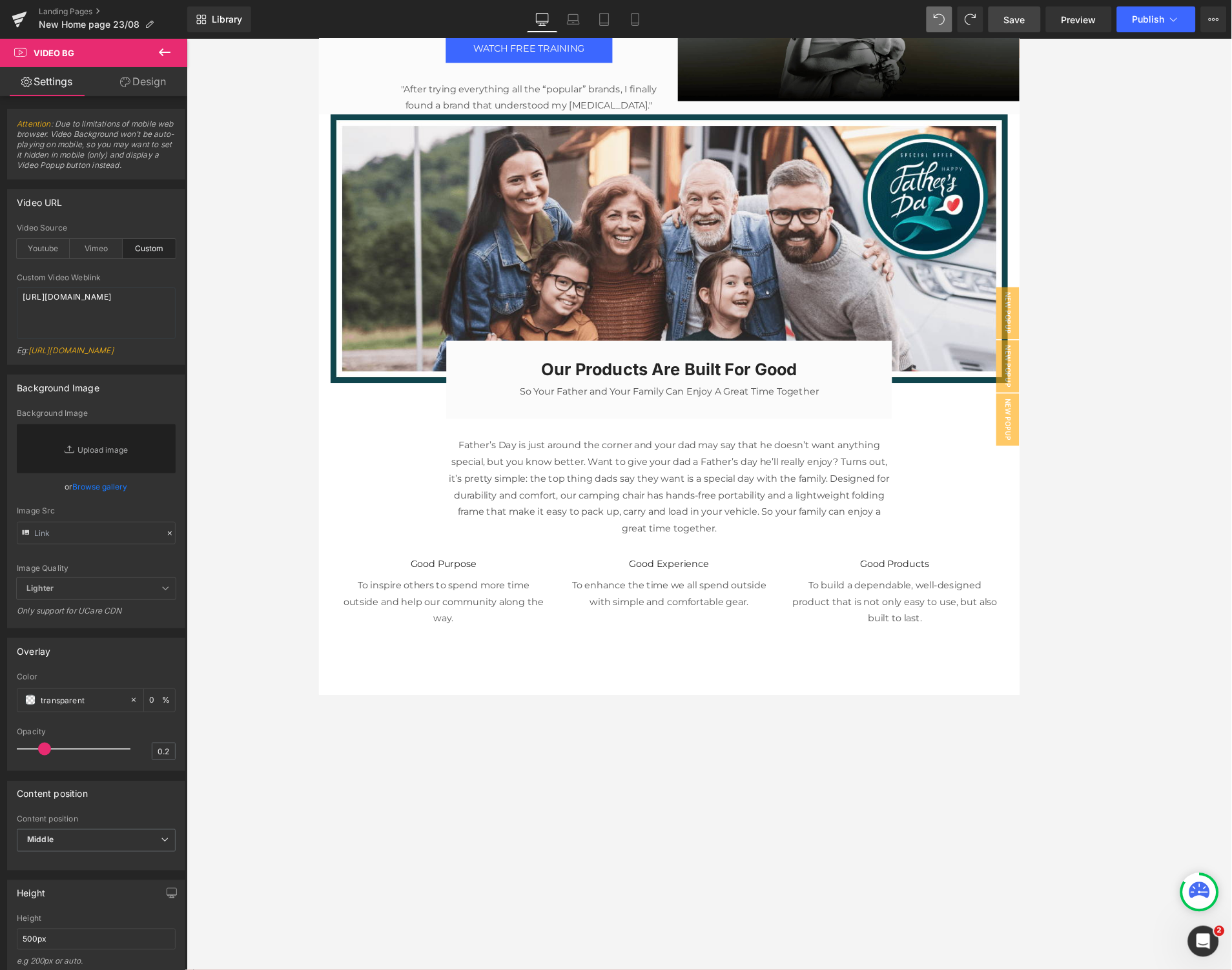
click at [918, 18] on span "Save" at bounding box center [1015, 20] width 22 height 14
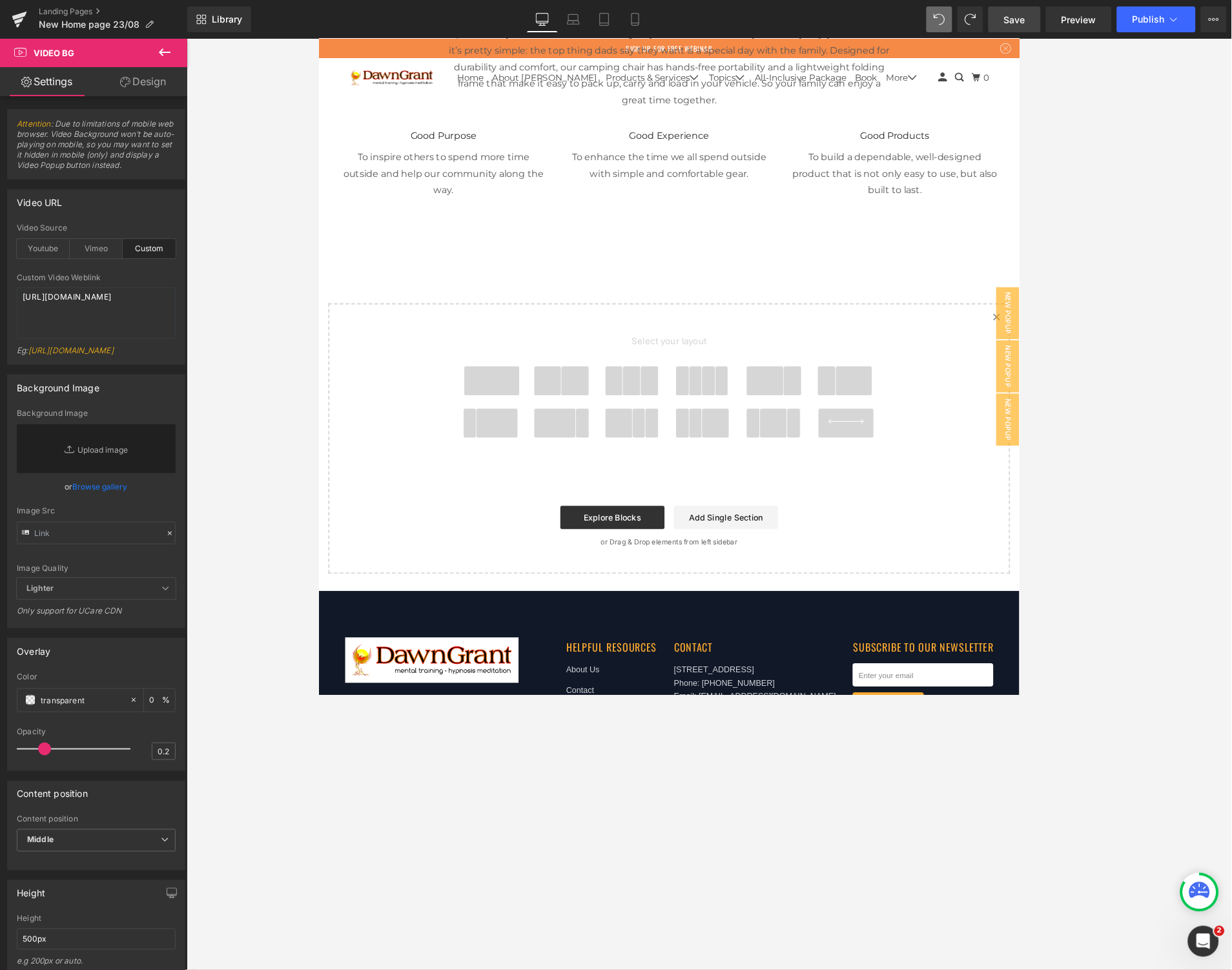
scroll to position [8795, 0]
click at [918, 16] on span "Save" at bounding box center [1015, 20] width 22 height 14
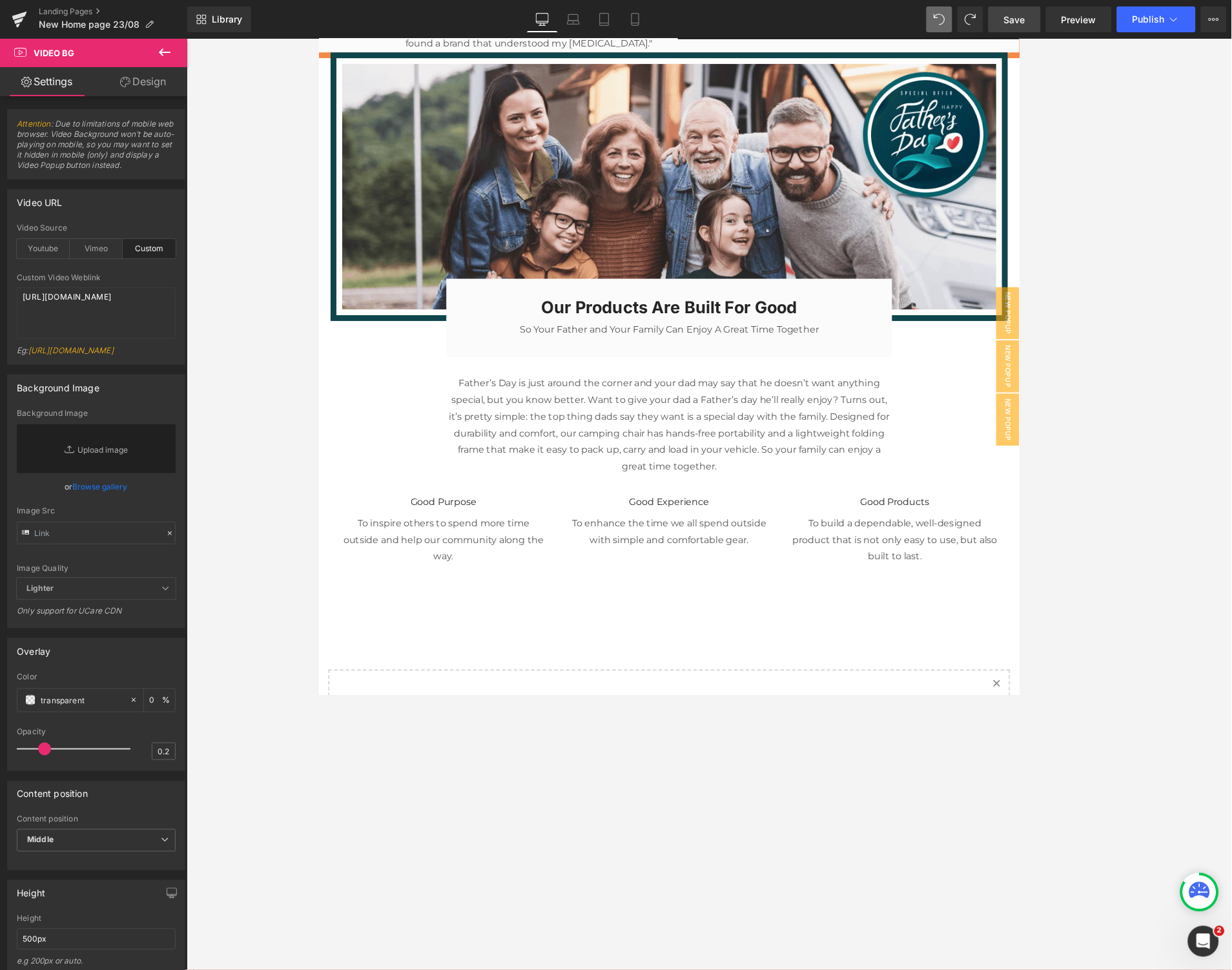
scroll to position [8325, 0]
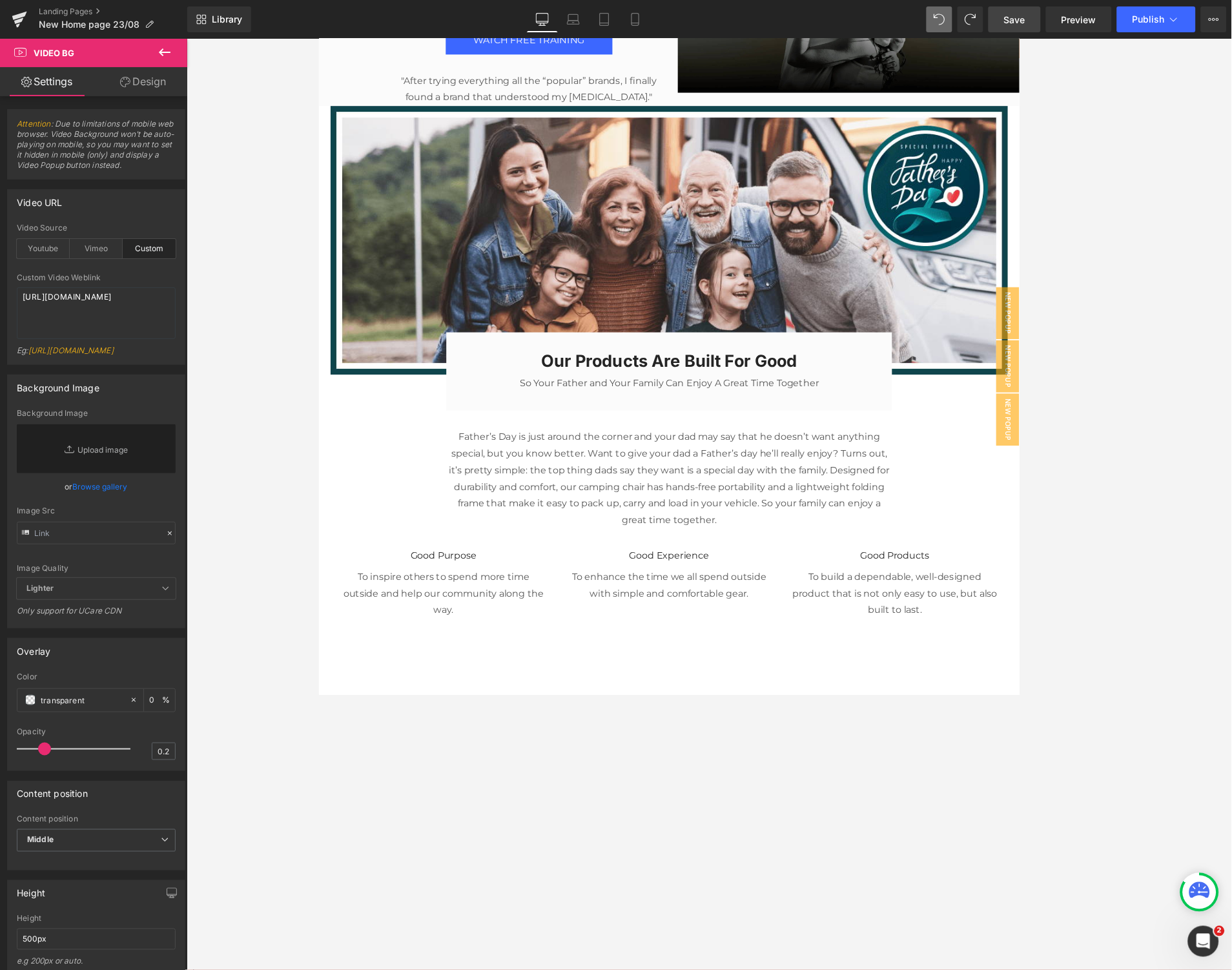
click at [918, 24] on span "Save" at bounding box center [1015, 20] width 22 height 14
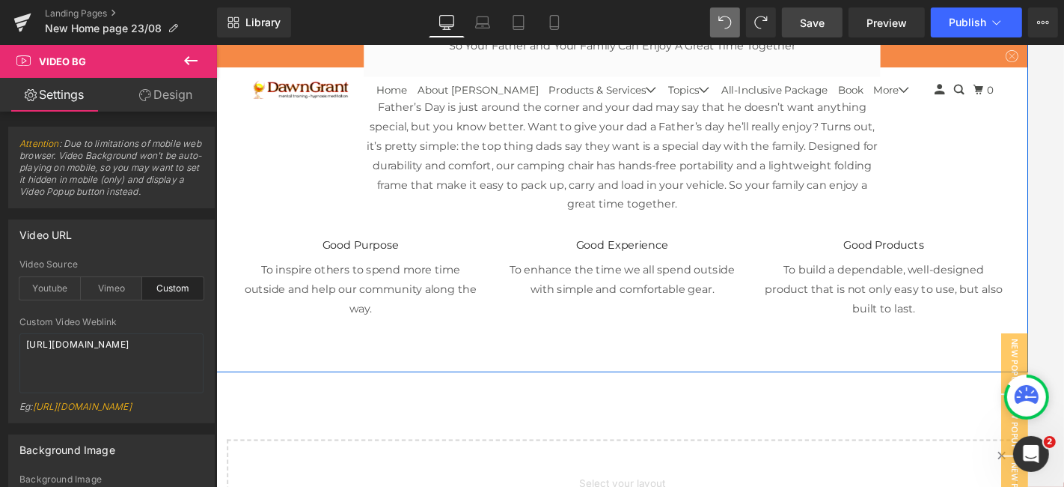
scroll to position [10095, 0]
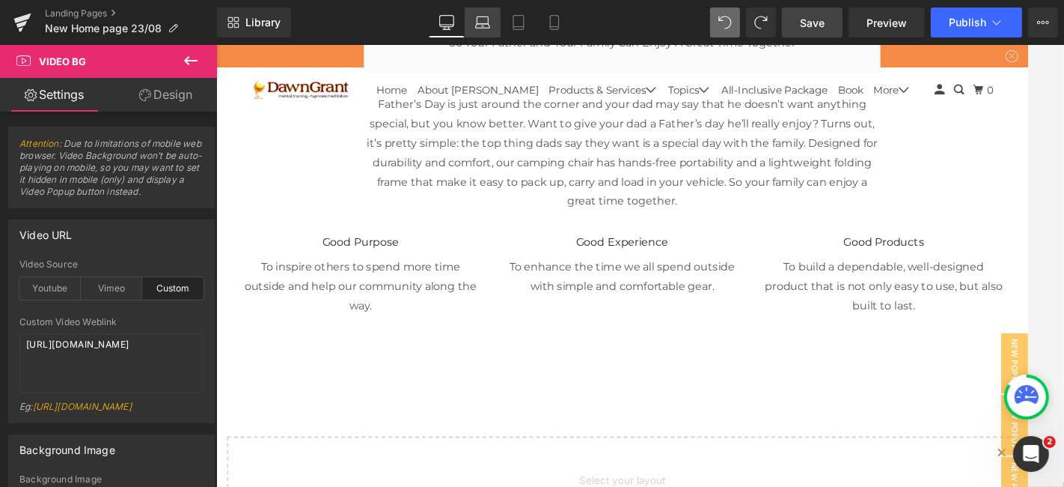
drag, startPoint x: 481, startPoint y: 28, endPoint x: 305, endPoint y: 13, distance: 176.5
click at [481, 28] on icon at bounding box center [482, 22] width 15 height 15
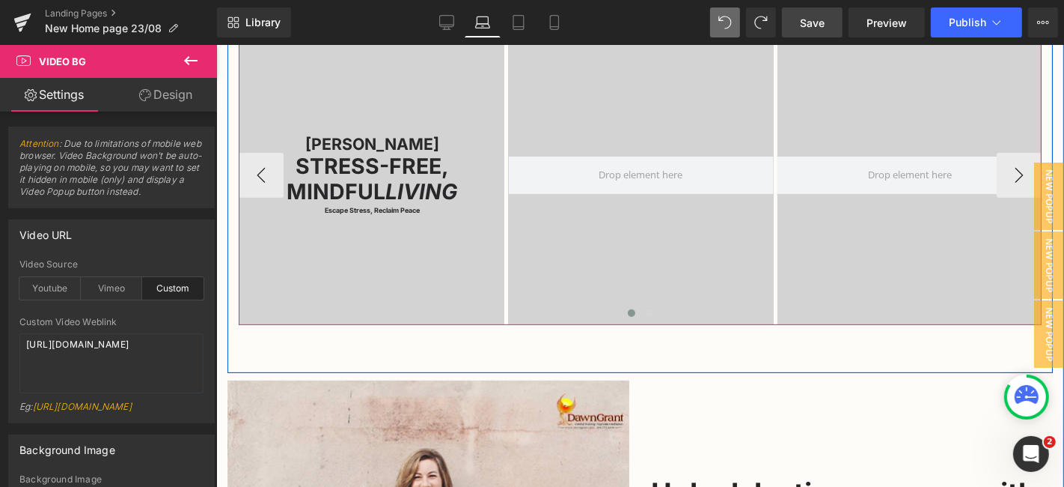
scroll to position [439, 0]
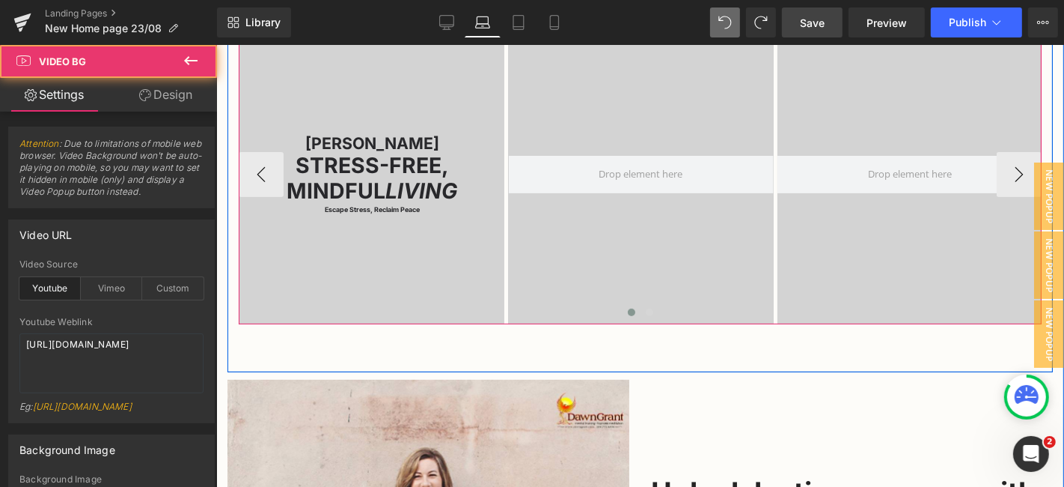
click at [641, 255] on div at bounding box center [640, 173] width 265 height 299
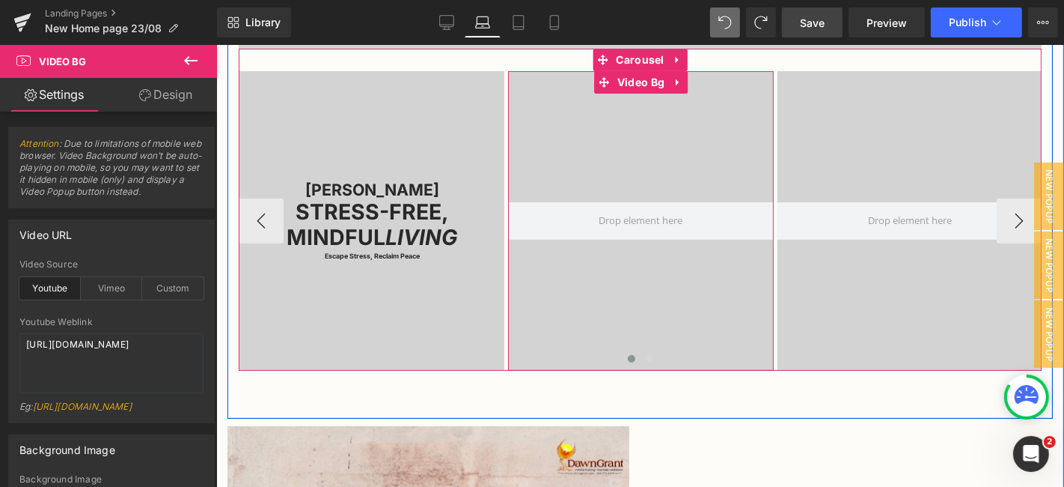
scroll to position [349, 0]
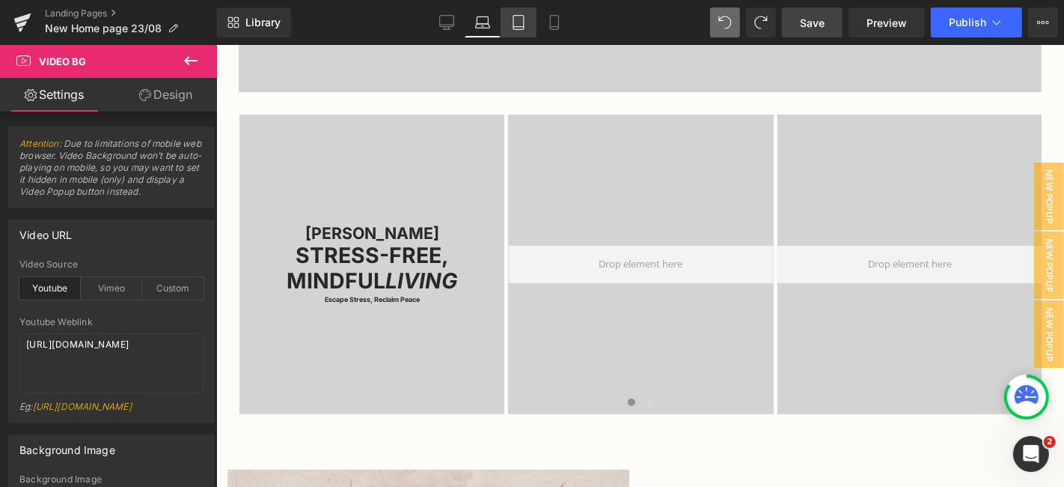
click at [527, 22] on link "Tablet" at bounding box center [519, 22] width 36 height 30
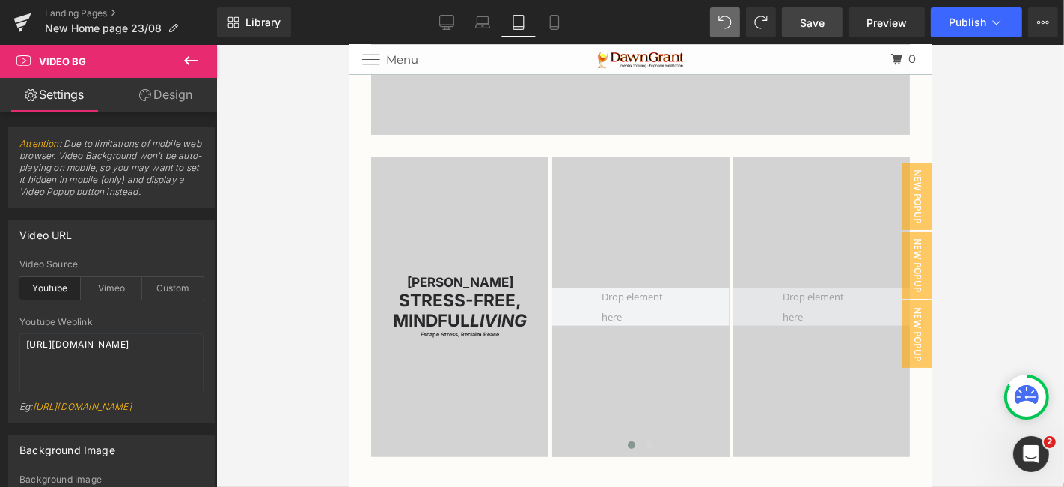
scroll to position [355, 0]
drag, startPoint x: 556, startPoint y: 25, endPoint x: 166, endPoint y: 112, distance: 399.5
click at [556, 25] on icon at bounding box center [554, 22] width 15 height 15
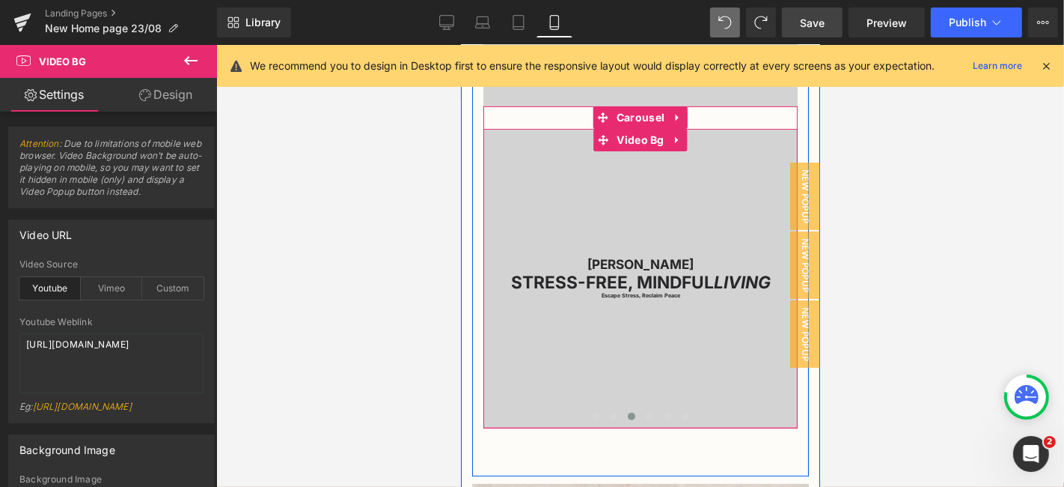
scroll to position [442, 0]
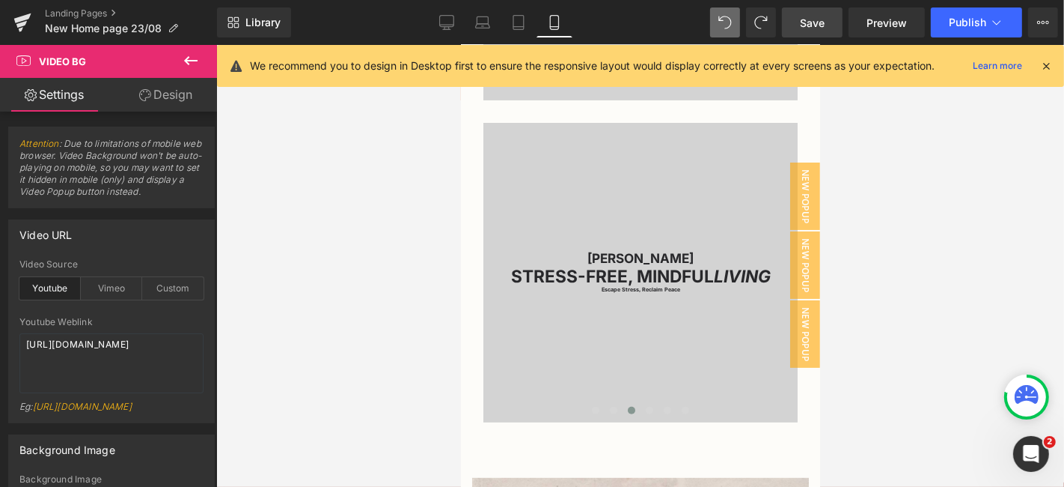
click at [177, 91] on link "Design" at bounding box center [166, 95] width 109 height 34
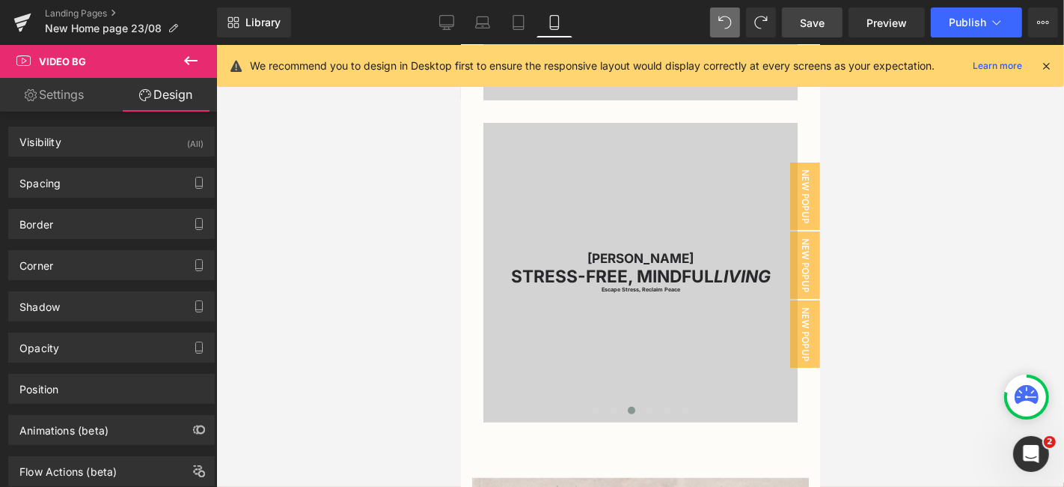
click at [103, 88] on link "Settings" at bounding box center [54, 95] width 109 height 34
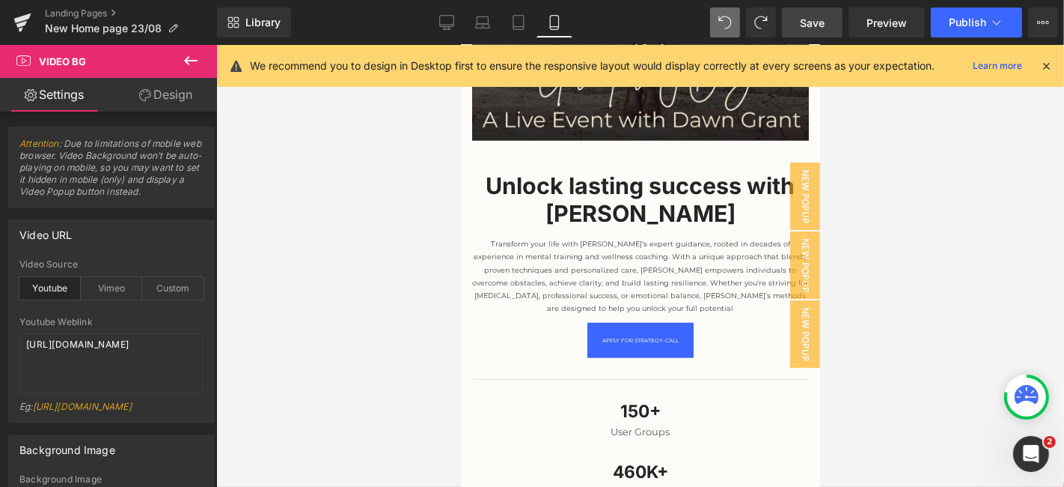
scroll to position [1409, 0]
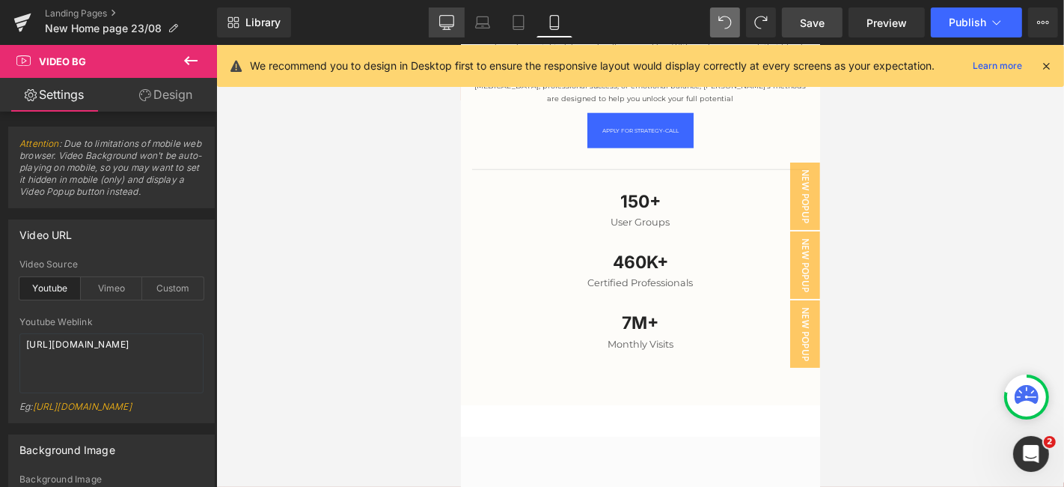
drag, startPoint x: 456, startPoint y: 24, endPoint x: 386, endPoint y: 242, distance: 228.9
click at [454, 24] on icon at bounding box center [447, 21] width 14 height 11
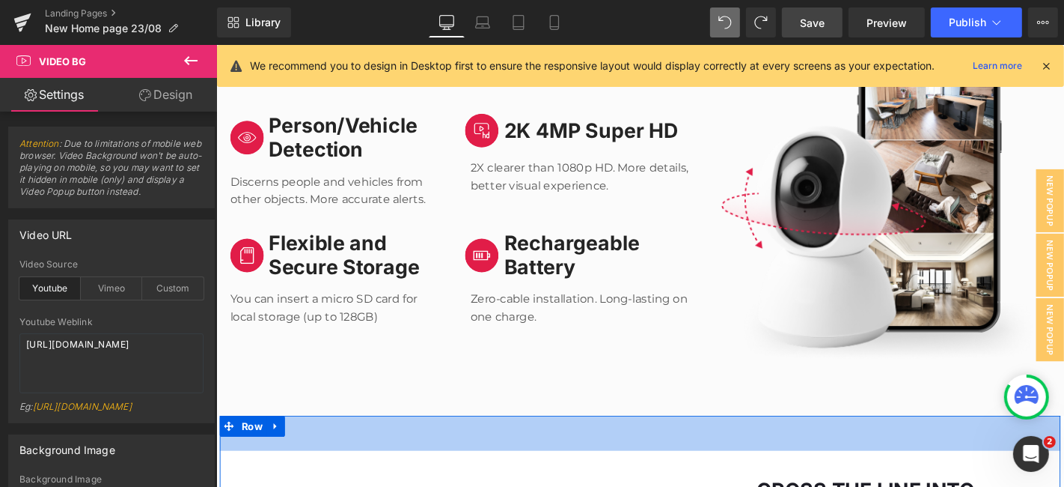
scroll to position [8327, 0]
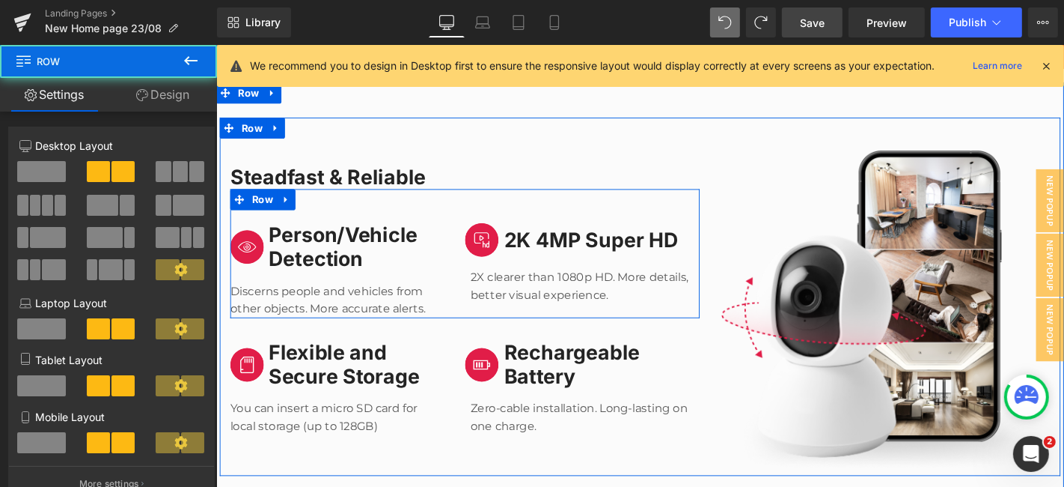
click at [610, 297] on div "Image Person/Vehicle Detection Heading Row Discerns people and vehicles from ot…" at bounding box center [482, 267] width 502 height 138
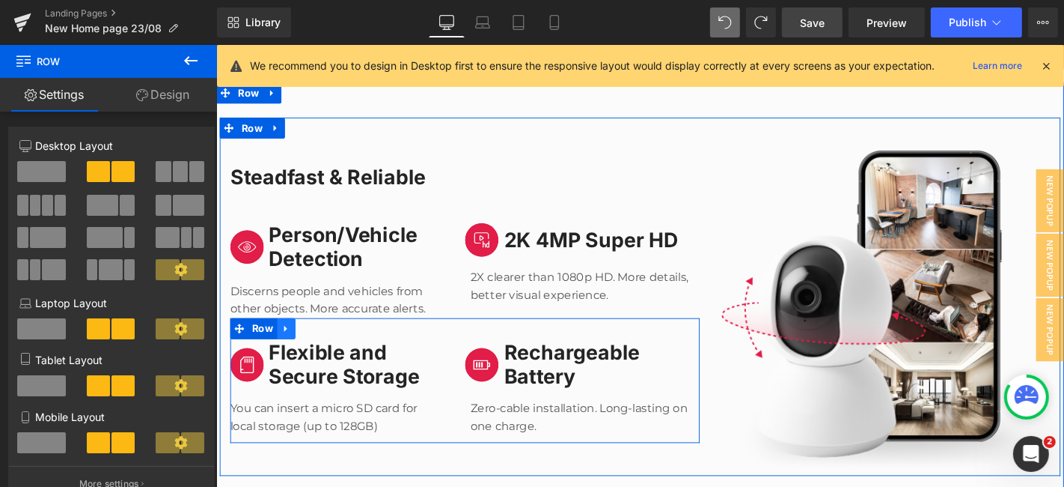
click at [285, 342] on icon at bounding box center [290, 347] width 10 height 11
click at [305, 342] on icon at bounding box center [310, 347] width 10 height 11
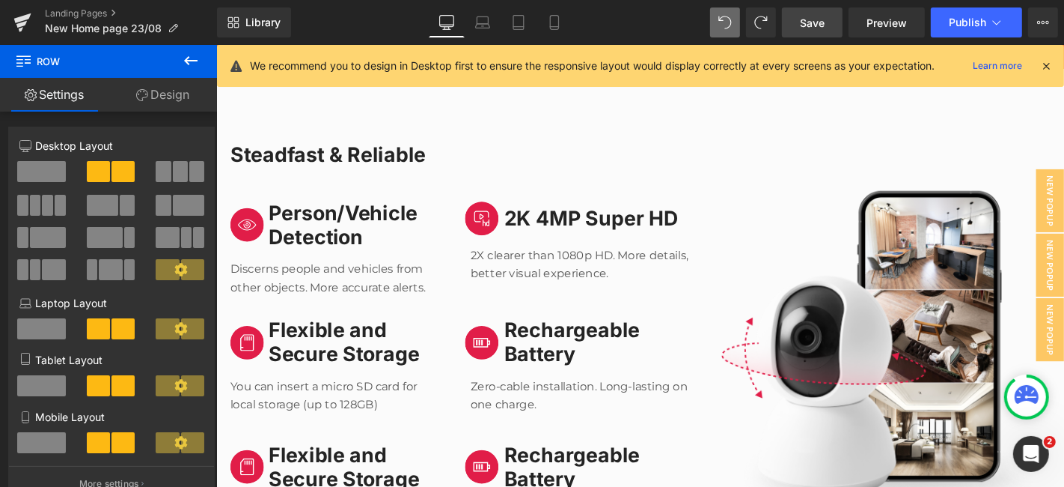
scroll to position [8351, 0]
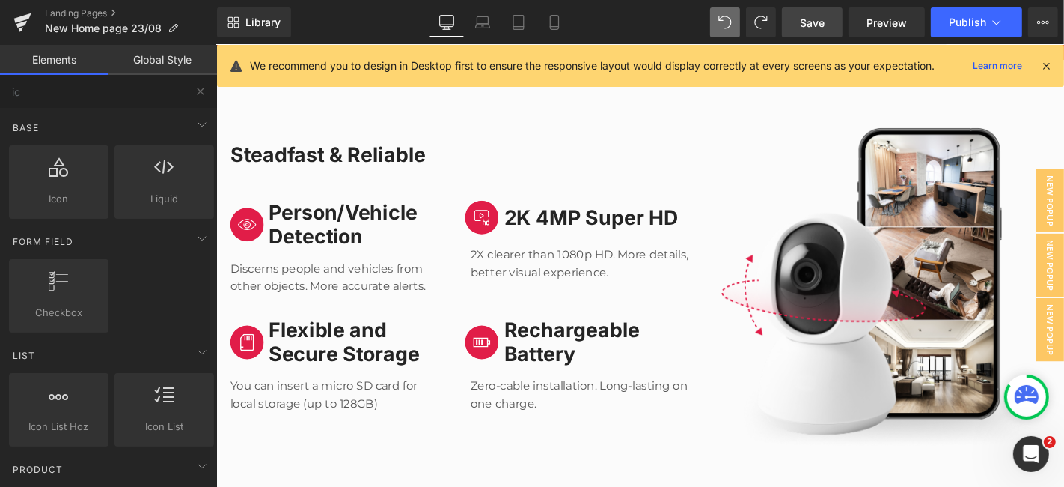
drag, startPoint x: 786, startPoint y: 20, endPoint x: 340, endPoint y: 319, distance: 536.9
click at [786, 20] on link "Save" at bounding box center [812, 22] width 61 height 30
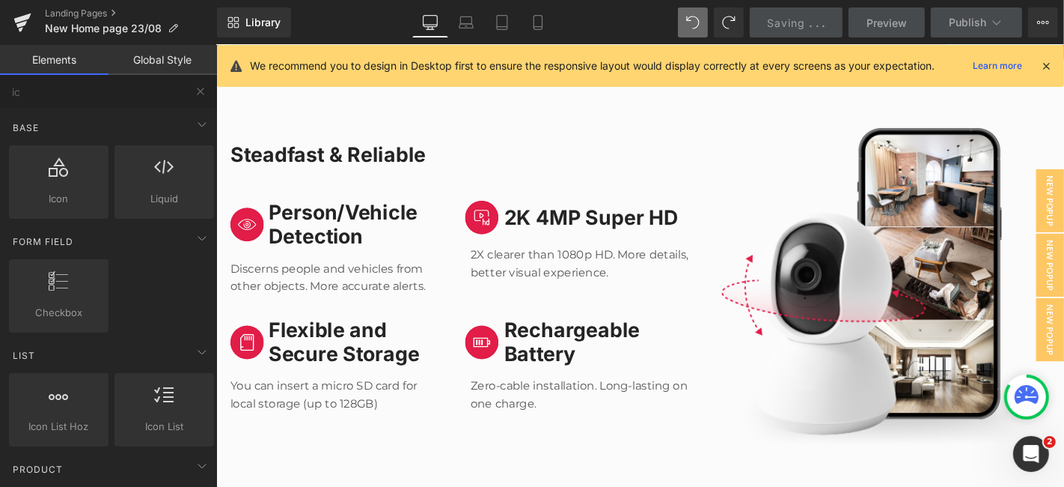
scroll to position [8442, 0]
